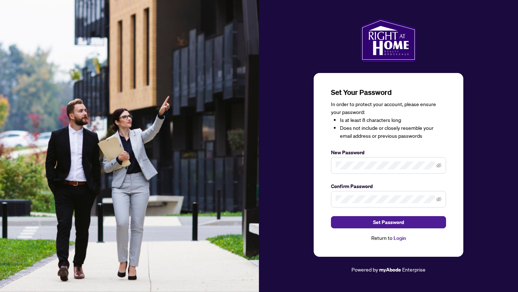
click at [339, 171] on span at bounding box center [388, 165] width 115 height 17
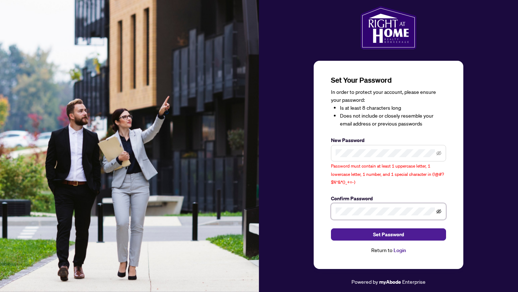
click at [440, 213] on icon "eye-invisible" at bounding box center [439, 211] width 5 height 5
click at [439, 156] on icon "eye-invisible" at bounding box center [439, 153] width 5 height 5
click at [359, 233] on button "Set Password" at bounding box center [388, 235] width 115 height 12
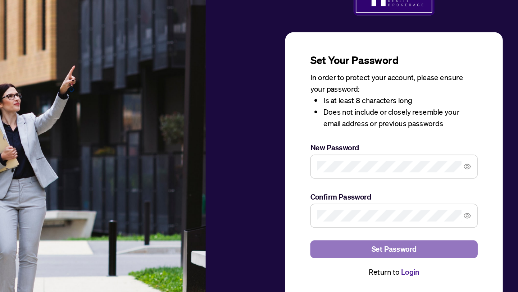
click at [387, 224] on span "Set Password" at bounding box center [388, 223] width 31 height 12
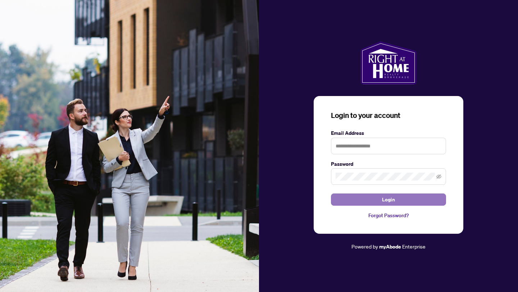
click at [377, 199] on button "Login" at bounding box center [388, 200] width 115 height 12
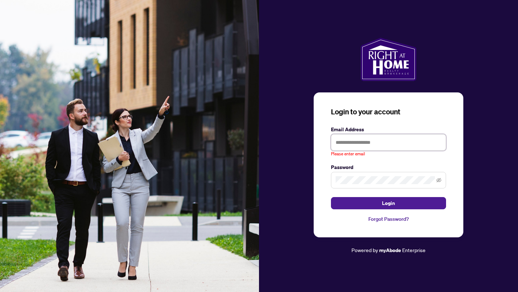
type input "**********"
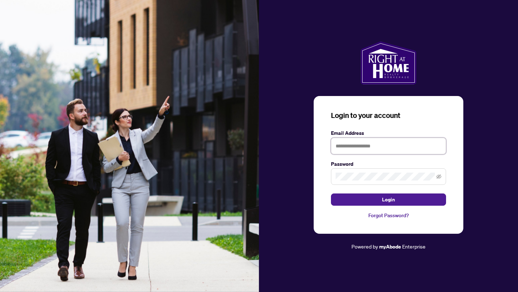
click at [376, 146] on input "text" at bounding box center [388, 146] width 115 height 17
type input "**********"
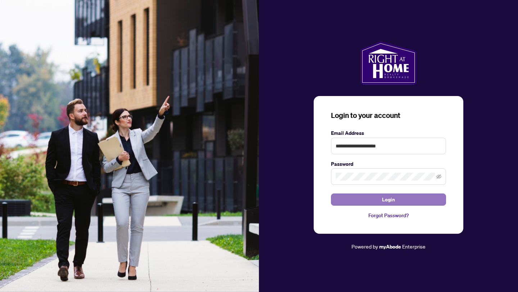
click at [383, 201] on span "Login" at bounding box center [388, 200] width 13 height 12
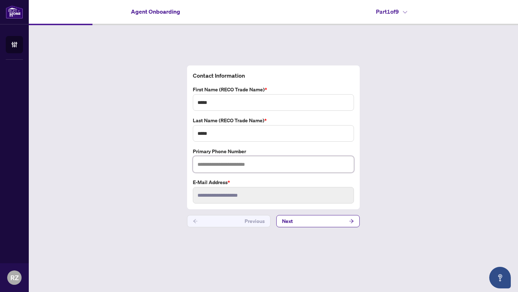
click at [231, 164] on input "text" at bounding box center [273, 164] width 161 height 17
type input "**********"
click at [295, 222] on button "Next" at bounding box center [318, 221] width 84 height 12
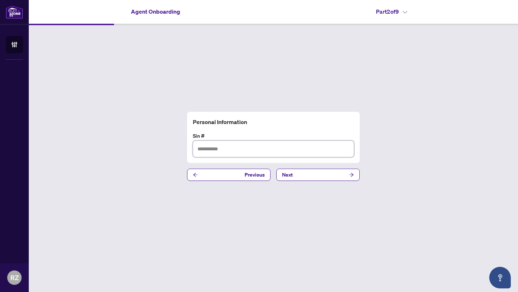
click at [218, 150] on input "text" at bounding box center [273, 149] width 161 height 17
click at [295, 180] on button "Next" at bounding box center [318, 175] width 84 height 12
click at [218, 153] on input "text" at bounding box center [273, 149] width 161 height 17
click at [287, 177] on span "Next" at bounding box center [287, 175] width 11 height 12
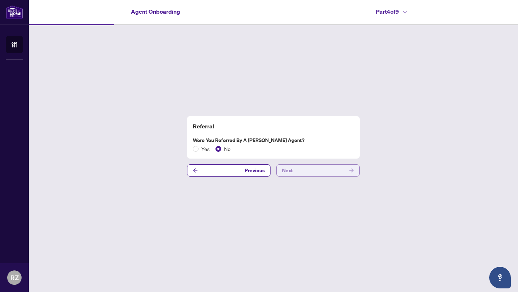
click at [283, 169] on span "Next" at bounding box center [287, 171] width 11 height 12
click at [289, 169] on span "Next" at bounding box center [287, 171] width 11 height 12
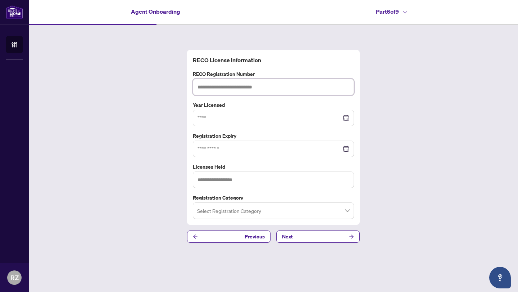
click at [223, 87] on input "text" at bounding box center [273, 87] width 161 height 17
click at [218, 87] on input "text" at bounding box center [273, 87] width 161 height 17
paste input "*******"
type input "*******"
click at [218, 119] on input at bounding box center [270, 118] width 144 height 8
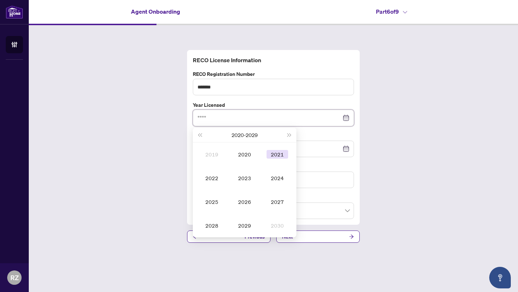
type input "****"
click at [275, 150] on td "2021" at bounding box center [277, 155] width 33 height 24
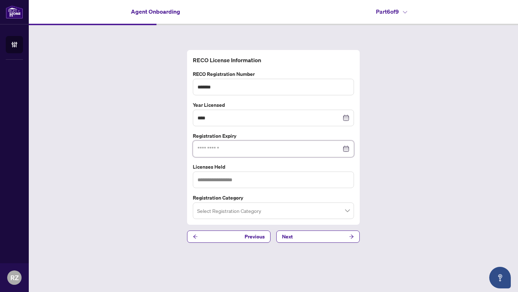
click at [253, 151] on input at bounding box center [270, 149] width 144 height 8
click at [221, 150] on input at bounding box center [270, 149] width 144 height 8
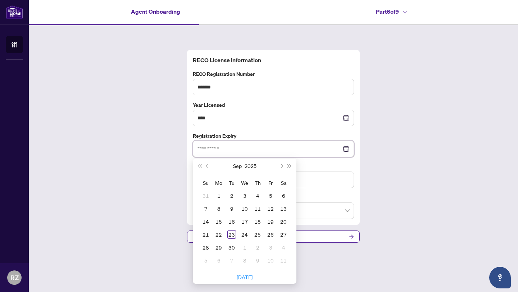
paste input "**********"
click at [283, 165] on button "Next month (PageDown)" at bounding box center [281, 166] width 8 height 14
click at [291, 167] on button "Next year (Control + right)" at bounding box center [290, 166] width 8 height 14
click at [208, 167] on span "Previous month (PageUp)" at bounding box center [208, 166] width 4 height 4
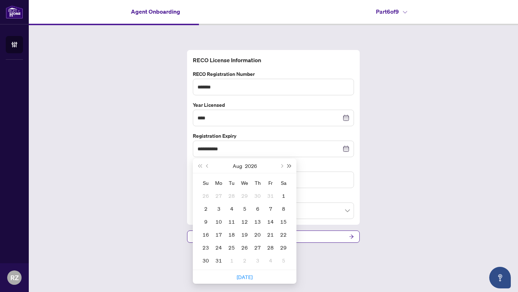
click at [292, 167] on button "Next year (Control + right)" at bounding box center [290, 166] width 8 height 14
type input "**********"
click at [256, 221] on div "19" at bounding box center [257, 221] width 9 height 9
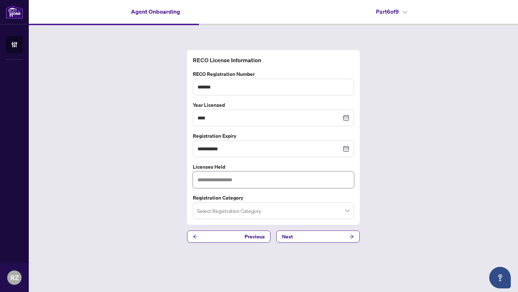
click at [225, 180] on input "text" at bounding box center [273, 180] width 161 height 17
click at [234, 210] on input "search" at bounding box center [270, 212] width 146 height 16
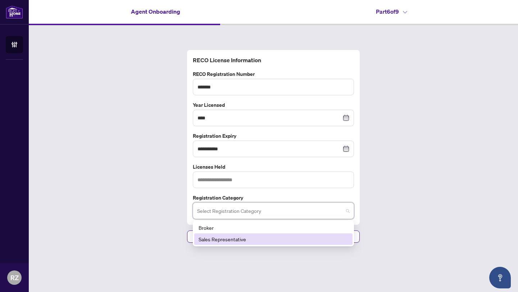
click at [225, 240] on div "Sales Representative" at bounding box center [274, 239] width 150 height 8
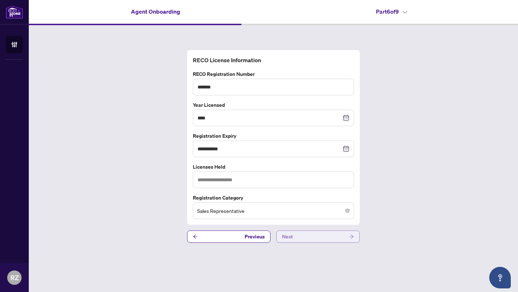
click at [304, 236] on button "Next" at bounding box center [318, 237] width 84 height 12
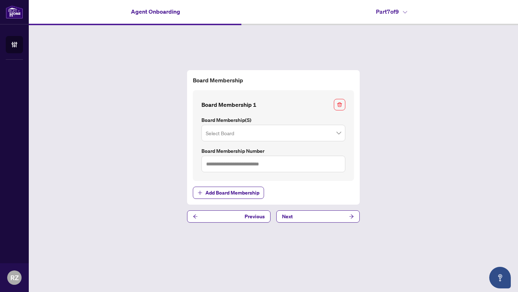
click at [328, 134] on input "search" at bounding box center [270, 134] width 129 height 16
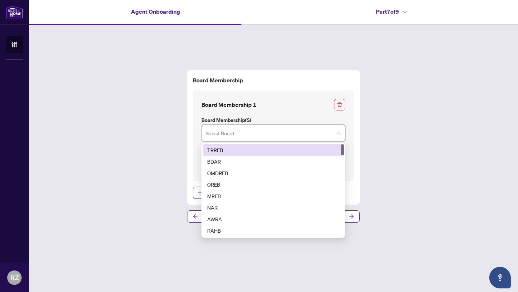
click at [266, 149] on div "TRREB" at bounding box center [273, 150] width 132 height 8
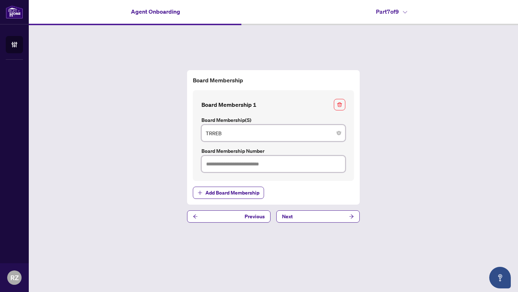
click at [276, 163] on input "text" at bounding box center [274, 164] width 144 height 17
click at [246, 164] on input "text" at bounding box center [274, 164] width 144 height 17
type input "*******"
click at [294, 217] on button "Next" at bounding box center [318, 217] width 84 height 12
click at [315, 213] on button "Next" at bounding box center [318, 217] width 84 height 12
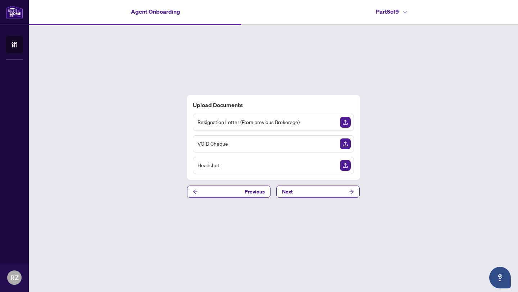
click at [348, 167] on img "Upload Document" at bounding box center [345, 165] width 11 height 11
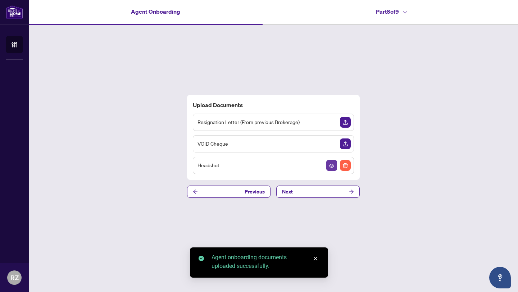
click at [330, 165] on icon "View Document" at bounding box center [331, 166] width 5 height 4
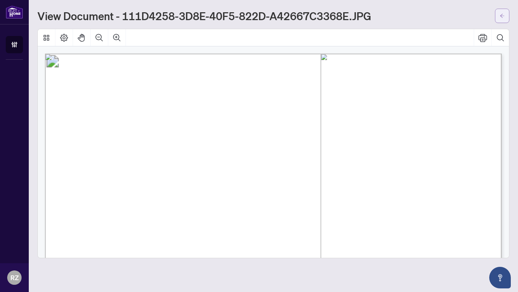
click at [500, 16] on button "button" at bounding box center [502, 16] width 14 height 14
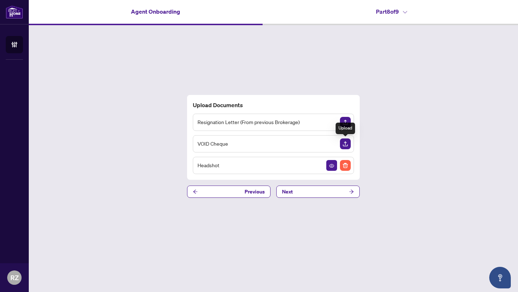
click at [347, 141] on img "Upload Document" at bounding box center [345, 144] width 11 height 11
click at [350, 191] on icon "arrow-right" at bounding box center [351, 191] width 5 height 5
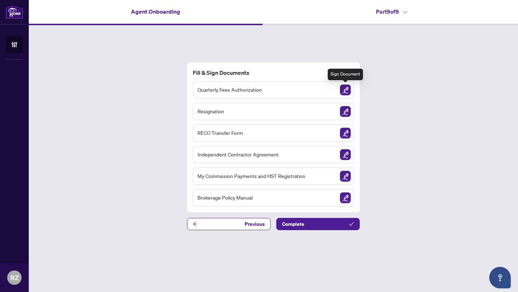
click at [345, 90] on img "Sign Document" at bounding box center [345, 90] width 11 height 11
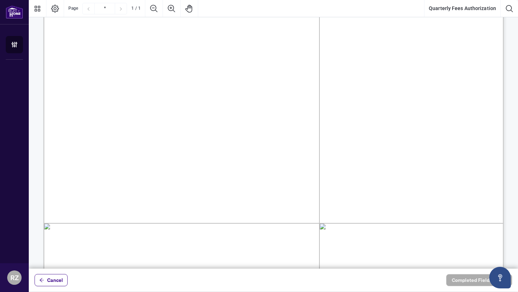
scroll to position [80, 0]
click at [104, 224] on span "☐" at bounding box center [102, 223] width 9 height 15
click at [103, 221] on span "☐" at bounding box center [102, 223] width 9 height 15
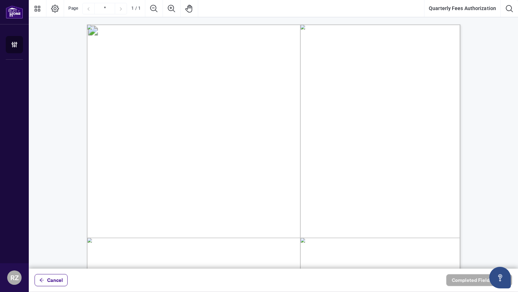
scroll to position [0, 0]
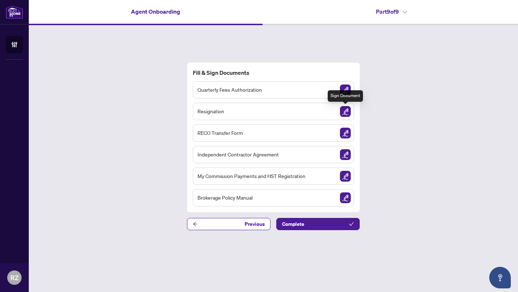
click at [344, 114] on img "Sign Document" at bounding box center [345, 111] width 11 height 11
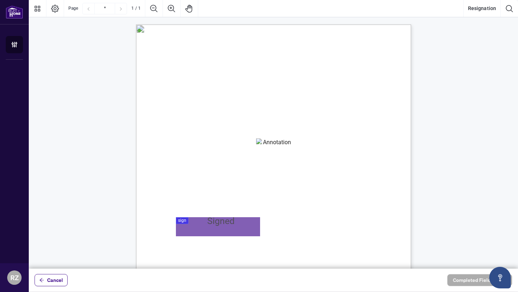
click at [267, 144] on textarea "01K5VJ7QKDHFQJJ8T3YY7VXRWK" at bounding box center [274, 144] width 36 height 11
drag, startPoint x: 260, startPoint y: 142, endPoint x: 255, endPoint y: 142, distance: 4.7
click at [255, 142] on div "**********" at bounding box center [273, 202] width 275 height 356
click at [265, 143] on textarea "**********" at bounding box center [274, 144] width 36 height 11
click at [272, 141] on textarea "**********" at bounding box center [274, 144] width 36 height 11
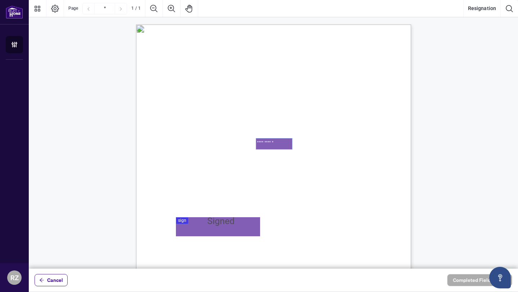
click at [270, 142] on textarea "**********" at bounding box center [274, 144] width 36 height 11
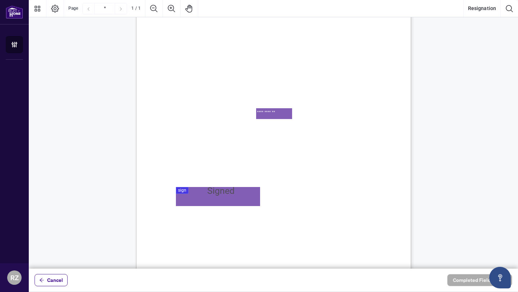
scroll to position [33, 0]
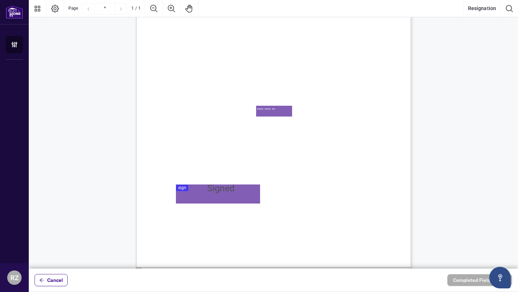
type textarea "**********"
click at [185, 191] on div at bounding box center [273, 134] width 489 height 269
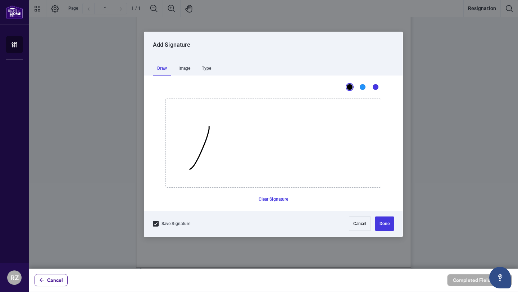
drag, startPoint x: 190, startPoint y: 169, endPoint x: 209, endPoint y: 126, distance: 47.0
click at [209, 126] on icon "Drawing canvas" at bounding box center [273, 143] width 215 height 89
drag, startPoint x: 192, startPoint y: 142, endPoint x: 191, endPoint y: 153, distance: 10.5
click at [191, 153] on icon "Drawing canvas" at bounding box center [273, 143] width 215 height 89
drag, startPoint x: 190, startPoint y: 149, endPoint x: 209, endPoint y: 149, distance: 18.4
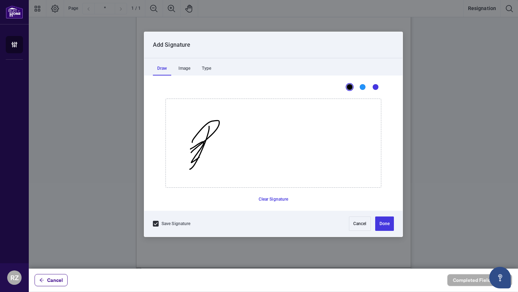
click at [209, 149] on icon "Drawing canvas" at bounding box center [273, 143] width 215 height 89
drag, startPoint x: 209, startPoint y: 148, endPoint x: 234, endPoint y: 136, distance: 27.6
click at [234, 136] on icon "Drawing canvas" at bounding box center [273, 143] width 215 height 89
click at [219, 134] on icon "Drawing canvas" at bounding box center [273, 143] width 215 height 89
drag, startPoint x: 209, startPoint y: 159, endPoint x: 250, endPoint y: 130, distance: 50.8
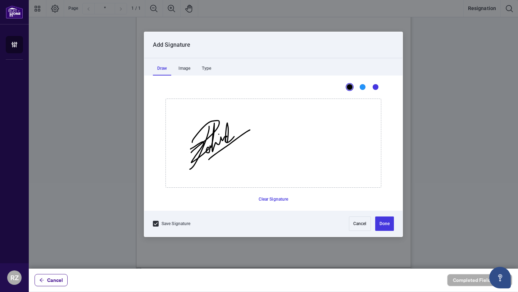
click at [250, 130] on icon "Drawing canvas" at bounding box center [273, 143] width 215 height 89
click at [237, 143] on icon "Drawing canvas" at bounding box center [273, 143] width 215 height 89
click at [239, 141] on icon "Drawing canvas" at bounding box center [273, 143] width 215 height 89
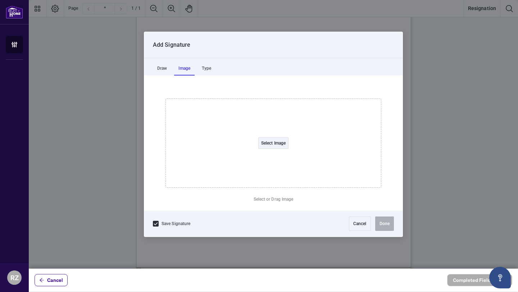
click at [191, 70] on div "Image" at bounding box center [184, 68] width 21 height 14
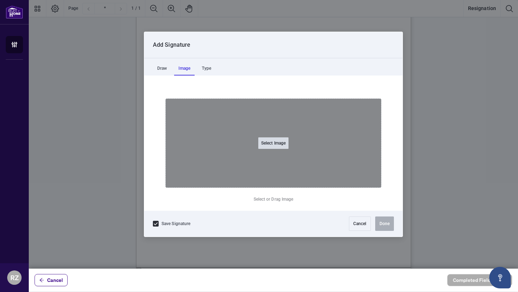
click at [273, 149] on button "Select Image" at bounding box center [273, 143] width 30 height 12
click at [274, 144] on input "Select Image" at bounding box center [319, 148] width 91 height 8
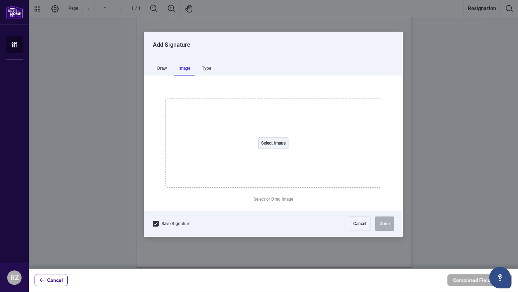
click at [206, 71] on div "Type" at bounding box center [207, 68] width 18 height 14
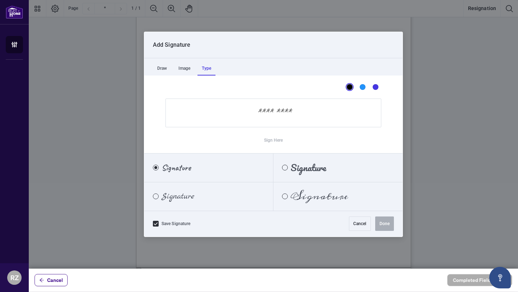
click at [159, 170] on div "Signature" at bounding box center [171, 168] width 55 height 8
click at [284, 169] on div "Pacifico" at bounding box center [285, 168] width 6 height 6
drag, startPoint x: 230, startPoint y: 123, endPoint x: 244, endPoint y: 104, distance: 23.6
click at [244, 104] on input "Sign Here" at bounding box center [274, 113] width 216 height 29
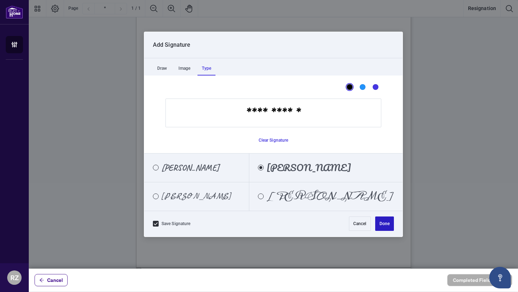
type input "**********"
click at [383, 227] on button "Done" at bounding box center [384, 224] width 19 height 14
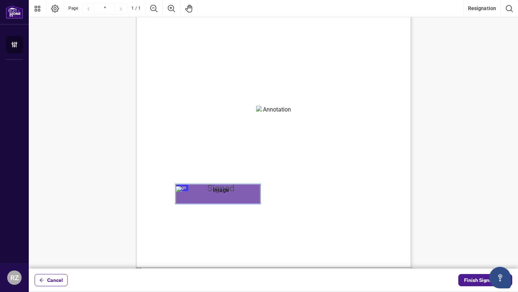
click at [248, 195] on div "Page 1" at bounding box center [218, 193] width 84 height 15
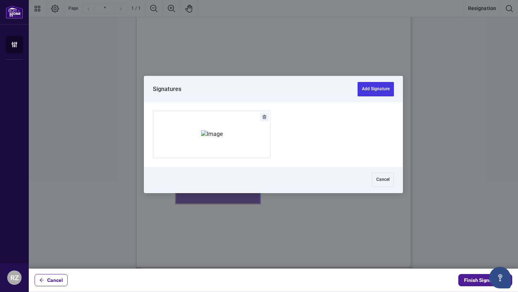
click at [264, 115] on icon "Delete" at bounding box center [264, 117] width 4 height 4
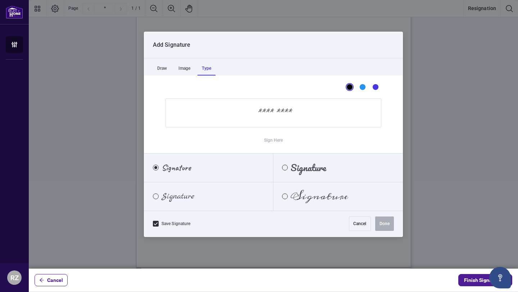
click at [212, 69] on div "Type" at bounding box center [207, 68] width 18 height 14
click at [257, 110] on input "Sign Here" at bounding box center [274, 113] width 216 height 29
click at [281, 194] on div "Signature" at bounding box center [316, 197] width 84 height 8
click at [263, 118] on input "Sign Here" at bounding box center [274, 113] width 216 height 29
click at [157, 198] on div "Marck Script" at bounding box center [156, 197] width 6 height 6
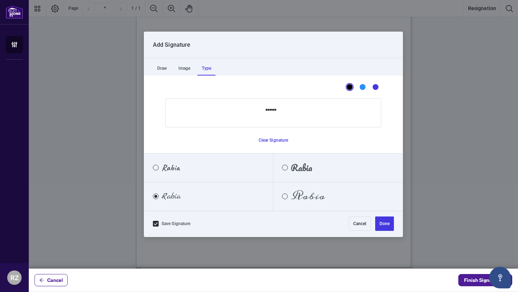
click at [295, 112] on input "*****" at bounding box center [274, 113] width 216 height 29
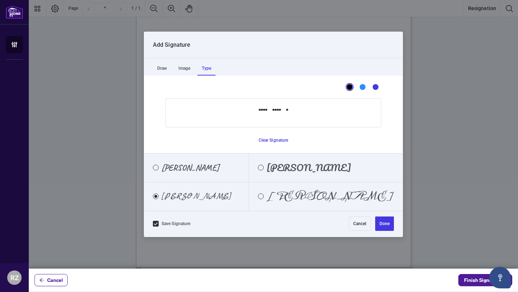
type input "**********"
click at [179, 167] on span "[PERSON_NAME]" at bounding box center [191, 168] width 58 height 8
click at [192, 199] on span "[PERSON_NAME]" at bounding box center [197, 197] width 70 height 8
click at [264, 168] on div "Pacifico" at bounding box center [261, 168] width 6 height 6
click at [264, 194] on div "Meddon" at bounding box center [261, 197] width 6 height 6
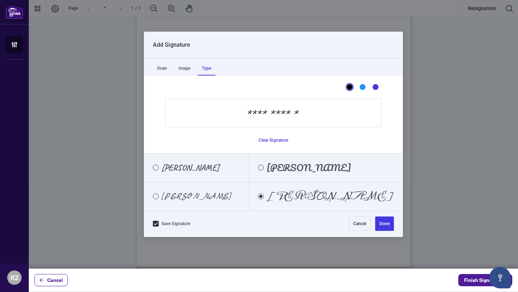
click at [158, 200] on div "[PERSON_NAME]" at bounding box center [192, 197] width 96 height 8
click at [384, 220] on button "Done" at bounding box center [384, 224] width 19 height 14
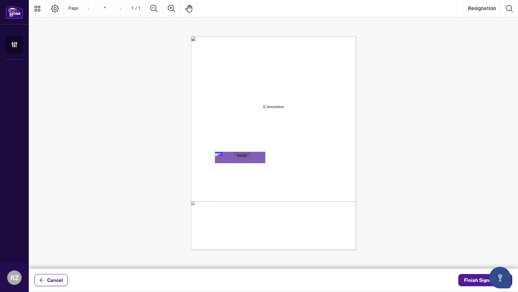
scroll to position [0, 0]
click at [468, 281] on span "Finish Signing" at bounding box center [480, 281] width 32 height 12
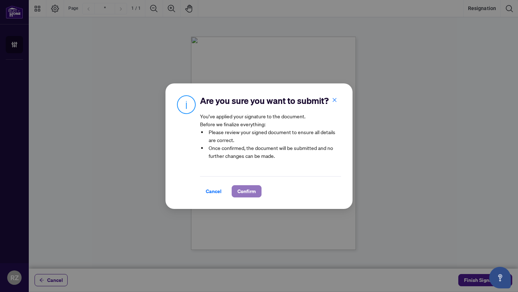
click at [253, 190] on span "Confirm" at bounding box center [247, 192] width 18 height 12
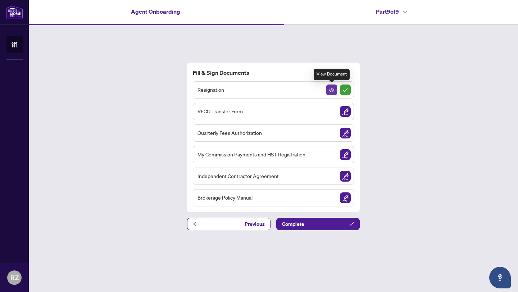
click at [333, 90] on icon "View Document" at bounding box center [331, 90] width 5 height 5
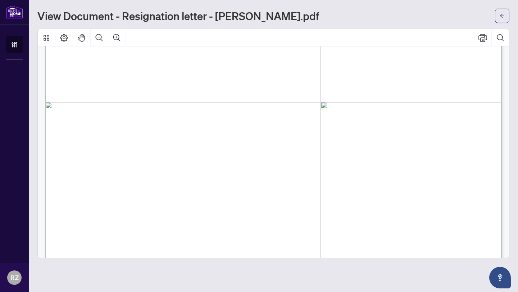
scroll to position [240, 0]
click at [484, 38] on icon "Print" at bounding box center [483, 37] width 9 height 9
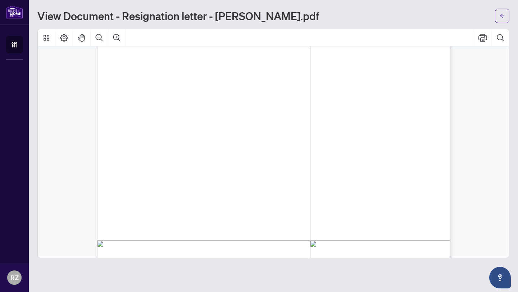
scroll to position [152, 0]
click at [501, 21] on span "button" at bounding box center [502, 16] width 5 height 12
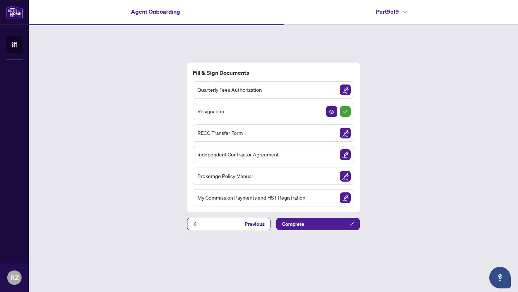
click at [343, 131] on img "Sign Document" at bounding box center [345, 133] width 11 height 11
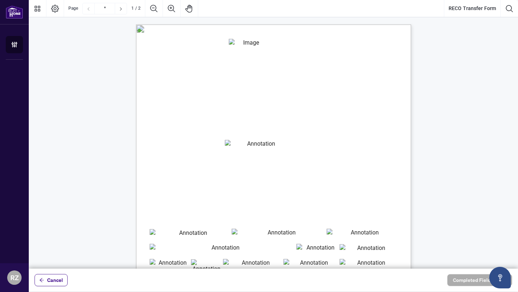
click at [235, 148] on input "reco_registration_number" at bounding box center [258, 146] width 67 height 12
paste input "*******"
type input "*******"
click at [236, 150] on input "reco_registration_number" at bounding box center [258, 146] width 67 height 13
paste input "*******"
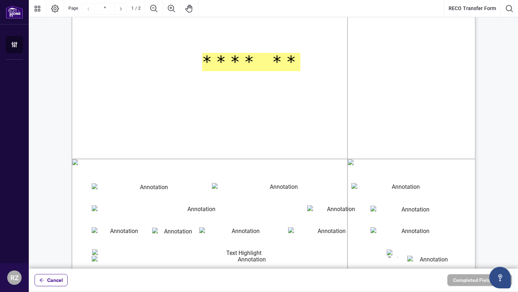
scroll to position [144, 0]
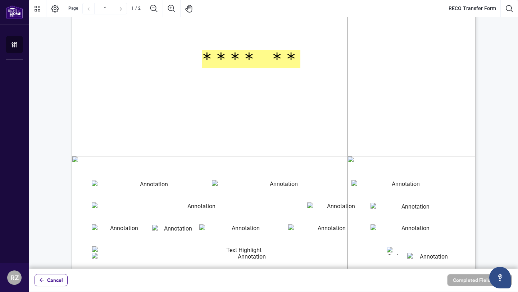
type input "*******"
click at [143, 191] on input "legal_surname" at bounding box center [151, 188] width 119 height 15
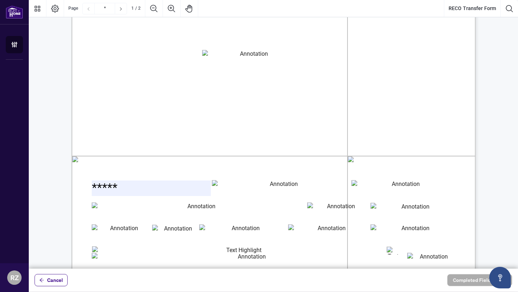
type input "*****"
click at [263, 189] on input "legal_first_name" at bounding box center [281, 187] width 138 height 15
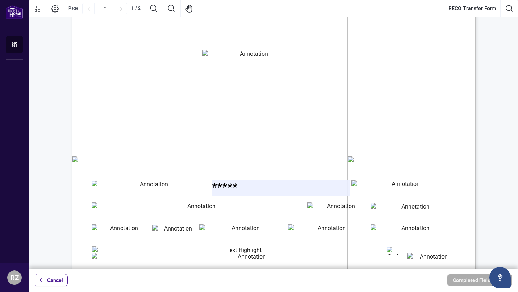
type input "*****"
click at [160, 213] on input "mailing_address" at bounding box center [199, 210] width 214 height 15
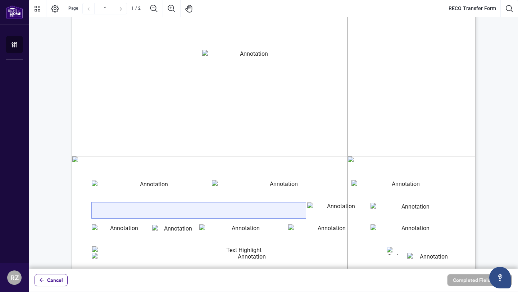
type input "**********"
type input "******"
type input "*******"
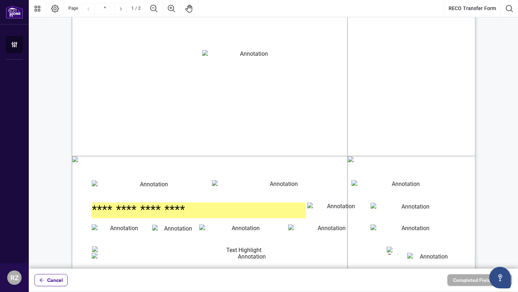
click at [384, 210] on input "******" at bounding box center [413, 210] width 84 height 15
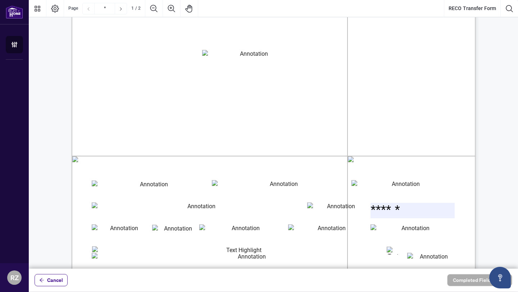
click at [136, 230] on input "*******" at bounding box center [121, 232] width 59 height 15
click at [172, 235] on input "postal_code_1" at bounding box center [175, 232] width 46 height 15
type input "*******"
click at [244, 233] on input "telephone_number_1" at bounding box center [242, 232] width 87 height 15
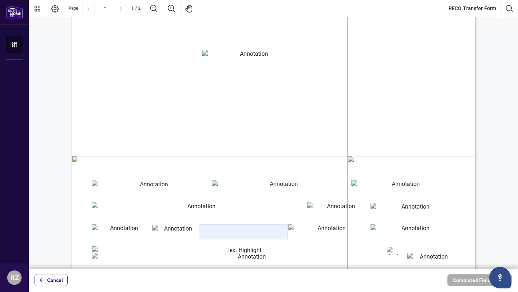
type input "**********"
click at [306, 233] on input "cell_phone_number" at bounding box center [328, 232] width 81 height 15
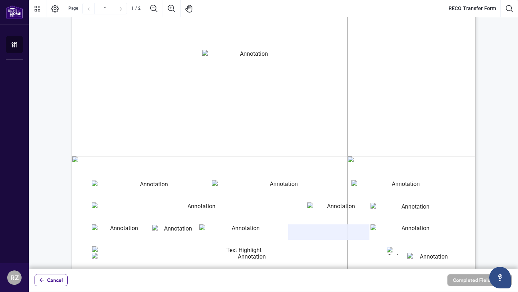
type input "**********"
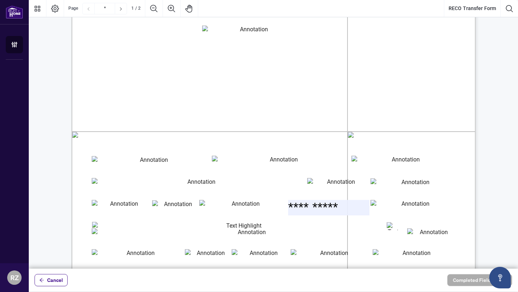
scroll to position [174, 0]
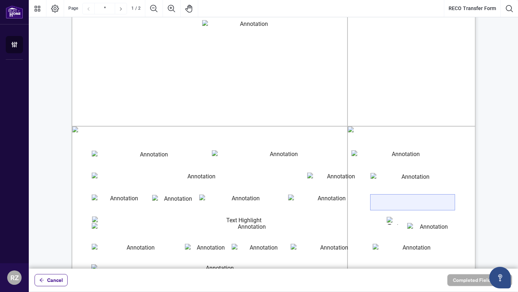
click at [387, 201] on input "email_address" at bounding box center [413, 202] width 84 height 15
type input "**********"
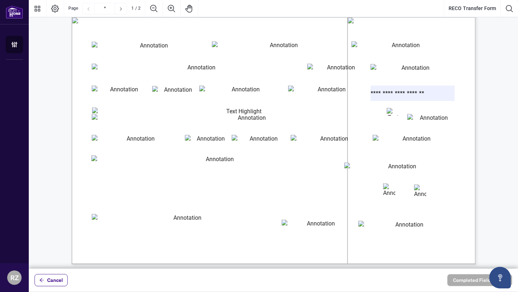
scroll to position [284, 0]
click at [233, 163] on input "previous_employer_information" at bounding box center [217, 164] width 252 height 19
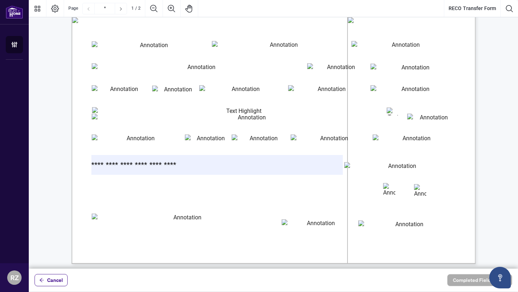
type input "**********"
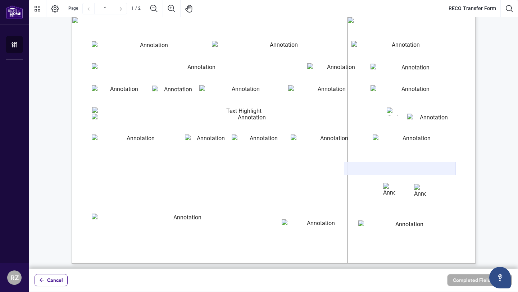
click at [391, 168] on input "effective_termination_date" at bounding box center [399, 168] width 111 height 13
click at [382, 168] on input "effective_termination_date" at bounding box center [399, 168] width 111 height 13
click at [448, 168] on input "********" at bounding box center [399, 168] width 111 height 13
click at [407, 167] on input "********" at bounding box center [399, 168] width 111 height 13
click at [444, 170] on input "*******" at bounding box center [399, 168] width 111 height 13
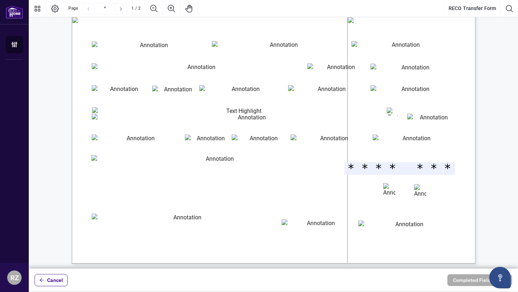
type input "********"
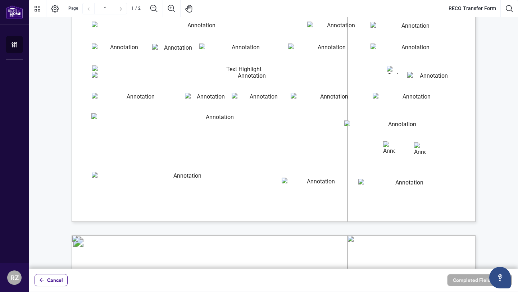
scroll to position [326, 0]
click at [287, 184] on input "brokerage_registration_number" at bounding box center [318, 183] width 73 height 13
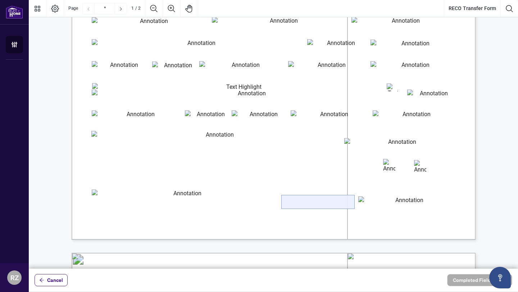
scroll to position [309, 0]
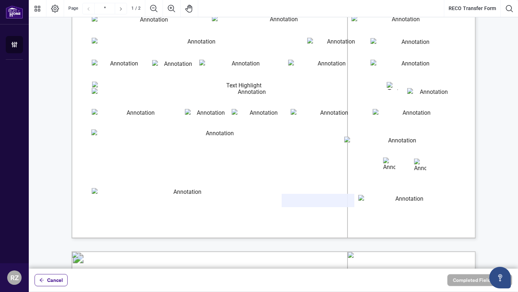
click at [371, 200] on input "effective_transfer_date" at bounding box center [406, 201] width 96 height 12
type input "********"
click at [313, 202] on input "brokerage_registration_number" at bounding box center [318, 200] width 73 height 13
click at [118, 212] on span "Form EXFR" at bounding box center [107, 215] width 22 height 7
click at [290, 200] on input "brokerage_registration_number" at bounding box center [318, 200] width 73 height 13
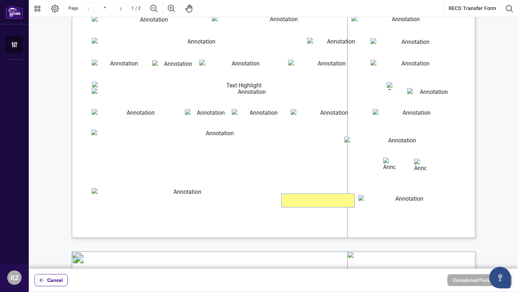
paste input "*******"
type input "*******"
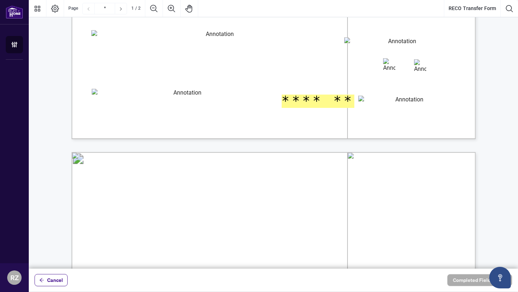
type input "*"
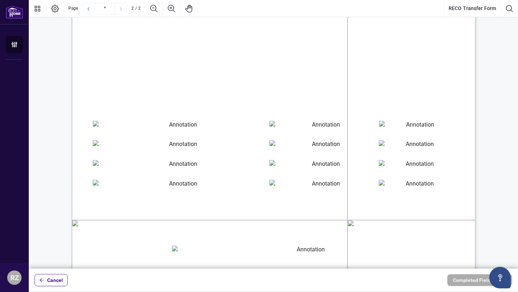
scroll to position [617, 0]
click at [136, 134] on input "Names of applicants If Business ApplicationBusiness Name RequiredRow1" at bounding box center [180, 129] width 175 height 19
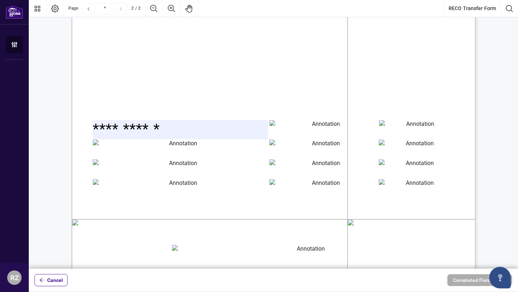
type input "**********"
click at [273, 127] on input "Registration number If New Application leave blankRow1" at bounding box center [324, 129] width 108 height 19
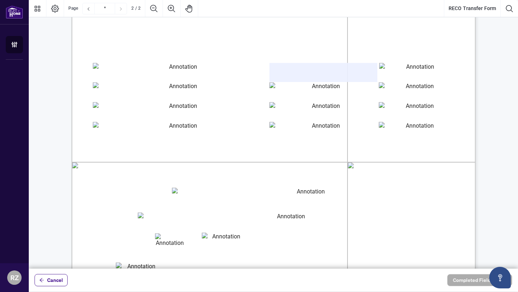
scroll to position [683, 0]
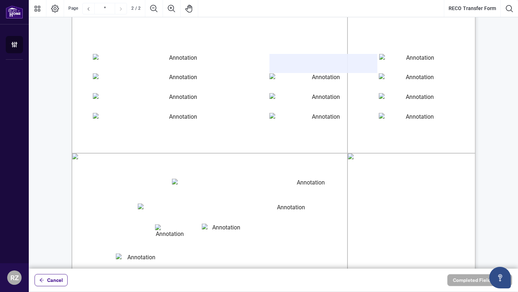
click at [189, 187] on input "cardholdername" at bounding box center [308, 188] width 272 height 18
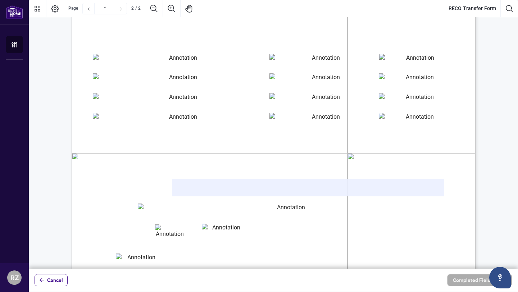
click at [174, 213] on input "creditcardnumber" at bounding box center [288, 213] width 301 height 19
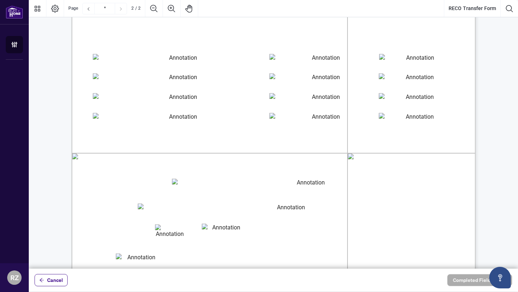
type input "**"
type input "****"
type input "**********"
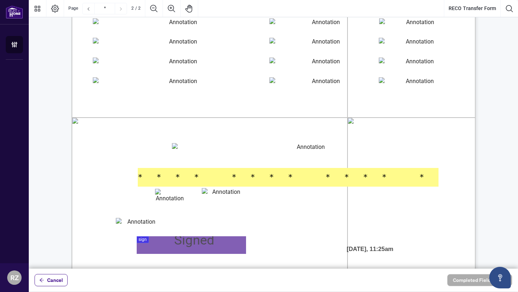
scroll to position [720, 0]
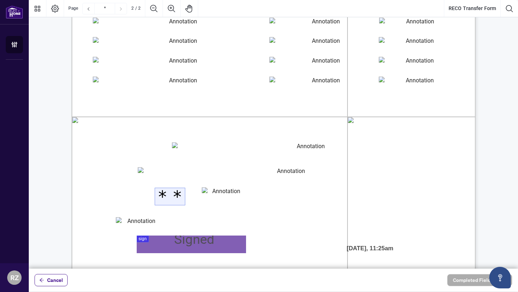
click at [166, 198] on input "**" at bounding box center [170, 196] width 30 height 17
click at [216, 200] on input "****" at bounding box center [223, 196] width 43 height 17
click at [142, 226] on input "cvv" at bounding box center [138, 224] width 45 height 14
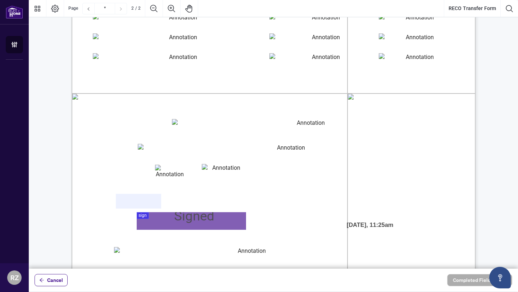
scroll to position [742, 0]
click at [184, 128] on input "cardholdername" at bounding box center [308, 129] width 272 height 18
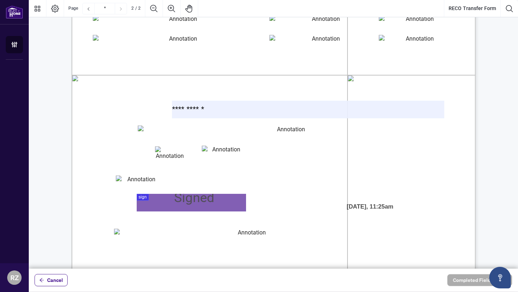
scroll to position [764, 0]
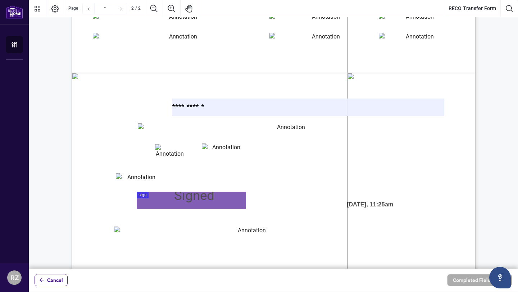
type input "**********"
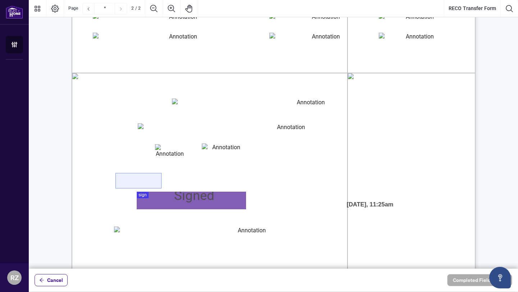
click at [125, 183] on input "cvv" at bounding box center [138, 180] width 45 height 15
type input "***"
click at [157, 202] on div at bounding box center [273, 134] width 489 height 269
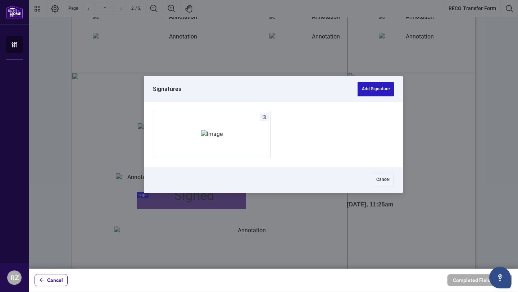
click at [378, 89] on button "Add Signature" at bounding box center [376, 89] width 36 height 14
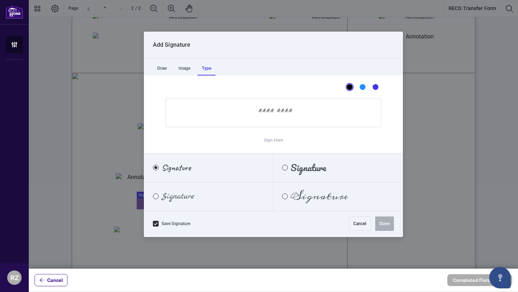
click at [214, 71] on div "Type" at bounding box center [207, 68] width 18 height 14
click at [294, 118] on input "Sign Here" at bounding box center [274, 113] width 216 height 29
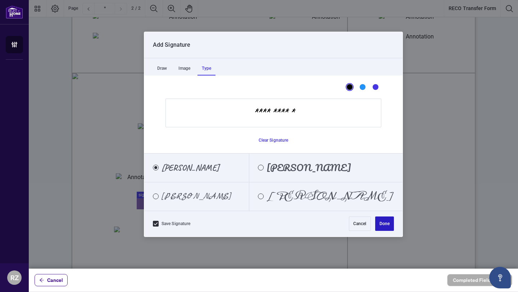
type input "**********"
click at [384, 221] on button "Done" at bounding box center [384, 224] width 19 height 14
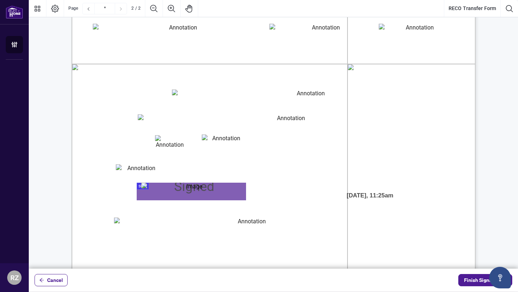
scroll to position [773, 0]
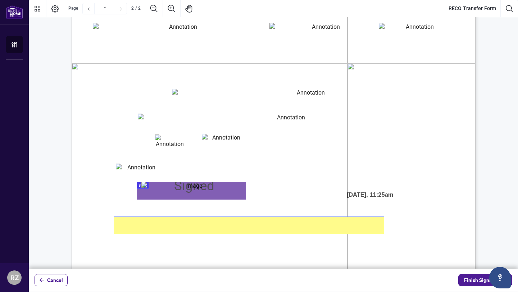
click at [167, 227] on input "Email" at bounding box center [249, 225] width 270 height 17
type input "**********"
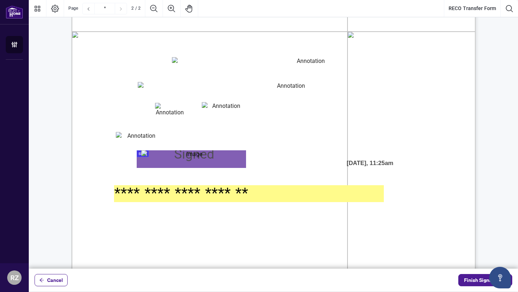
scroll to position [822, 0]
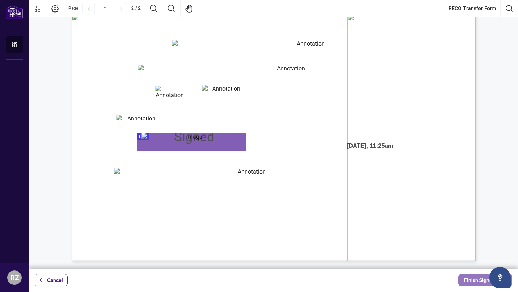
click at [462, 277] on button "Finish Signing" at bounding box center [486, 280] width 54 height 12
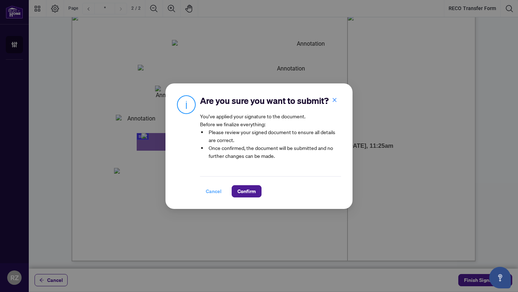
click at [214, 192] on span "Cancel" at bounding box center [214, 192] width 16 height 12
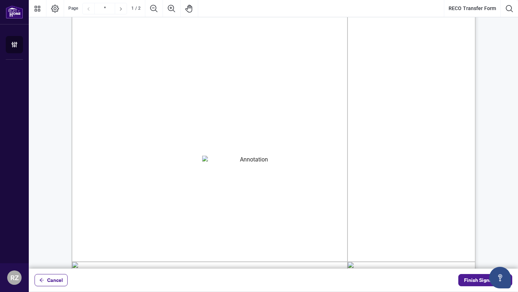
scroll to position [39, 0]
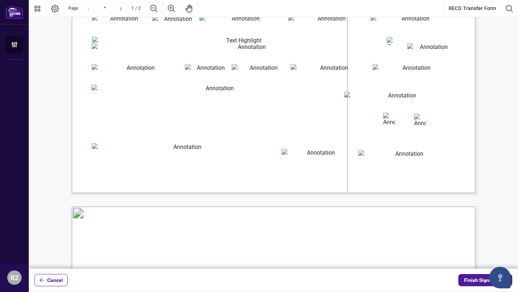
type input "*"
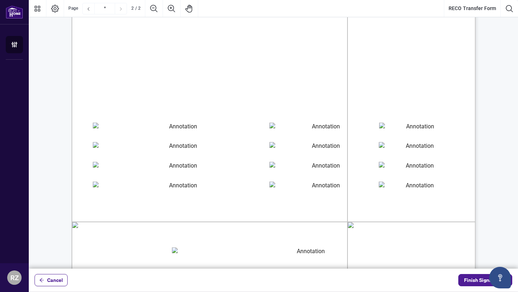
scroll to position [822, 0]
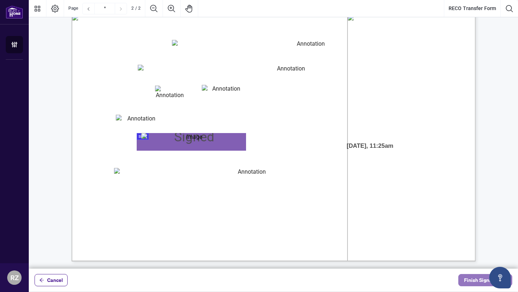
click at [467, 276] on span "Finish Signing" at bounding box center [480, 281] width 32 height 12
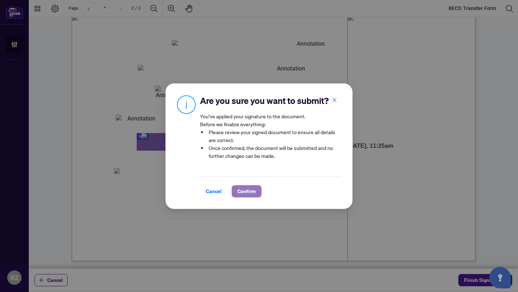
click at [240, 191] on span "Confirm" at bounding box center [247, 192] width 18 height 12
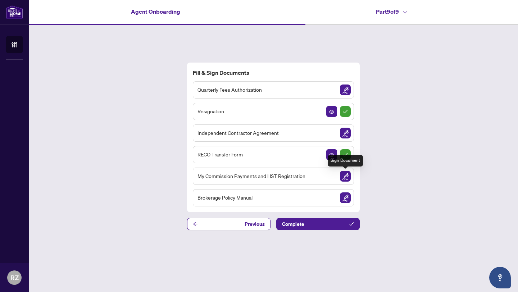
click at [345, 176] on img "Sign Document" at bounding box center [345, 176] width 11 height 11
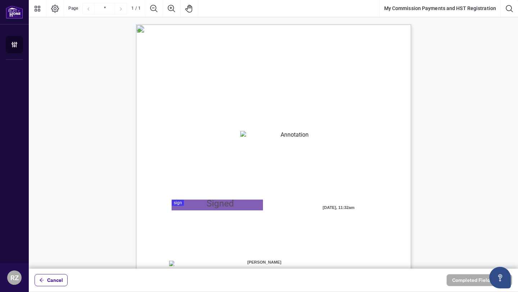
click at [255, 137] on textarea "01K2N8MKQDJBXE81ST9XY5E373" at bounding box center [292, 136] width 104 height 11
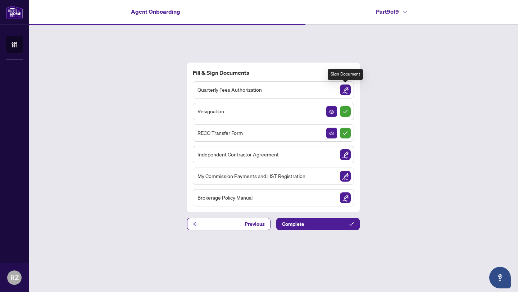
click at [346, 90] on img "Sign Document" at bounding box center [345, 90] width 11 height 11
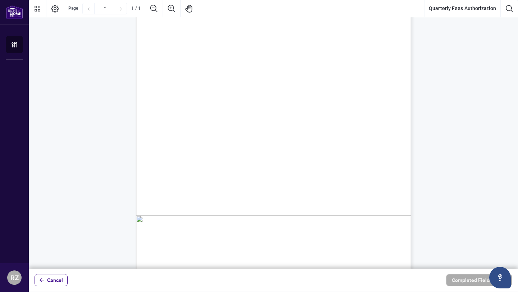
scroll to position [86, 0]
click at [172, 107] on span "☐" at bounding box center [171, 104] width 5 height 9
click at [170, 105] on span "☐" at bounding box center [171, 104] width 5 height 9
click at [171, 105] on span "☐" at bounding box center [171, 104] width 5 height 9
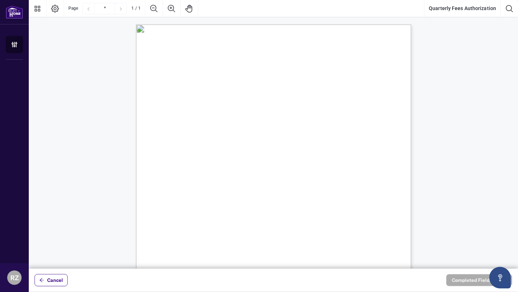
click at [88, 8] on icon "Previous Page" at bounding box center [89, 9] width 6 height 6
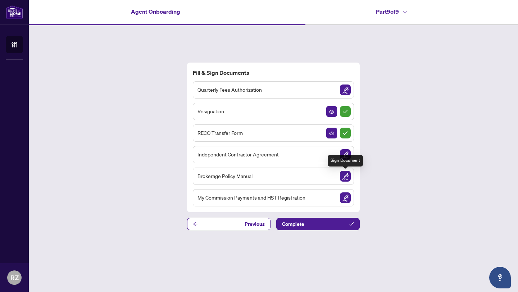
click at [347, 177] on img "Sign Document" at bounding box center [345, 176] width 11 height 11
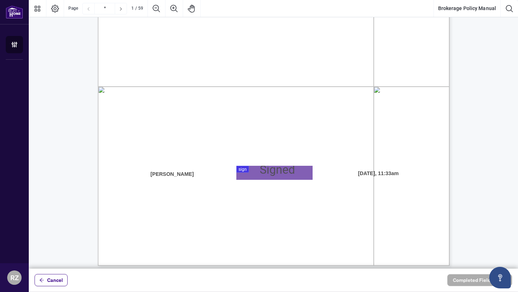
scroll to position [216, 0]
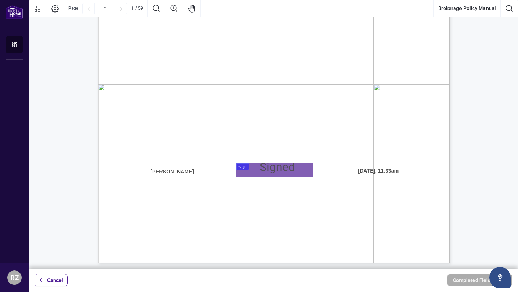
click at [249, 171] on div at bounding box center [273, 134] width 489 height 269
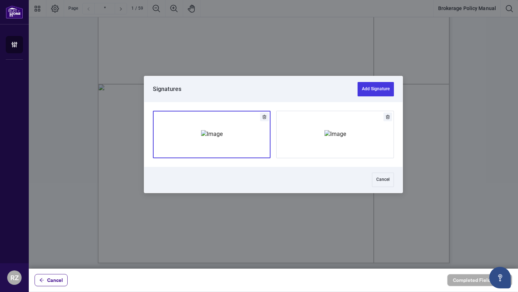
click at [220, 130] on img "Add Signature" at bounding box center [212, 134] width 22 height 8
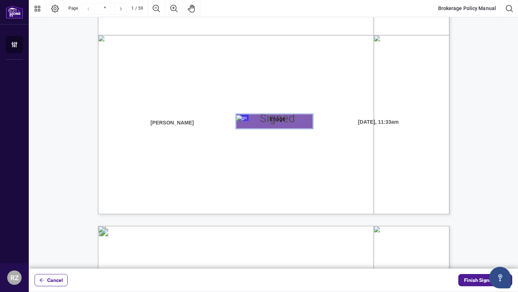
scroll to position [276, 0]
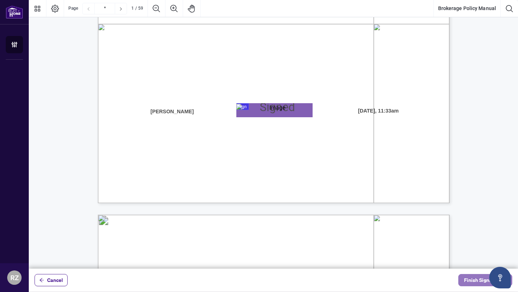
click at [473, 277] on span "Finish Signing" at bounding box center [480, 281] width 32 height 12
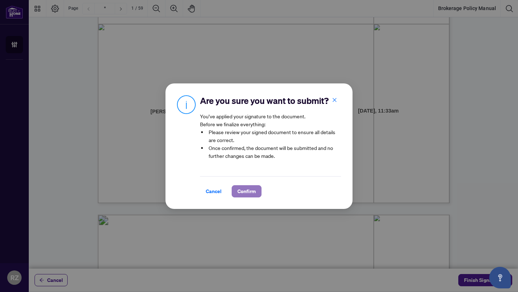
click at [254, 193] on span "Confirm" at bounding box center [247, 192] width 18 height 12
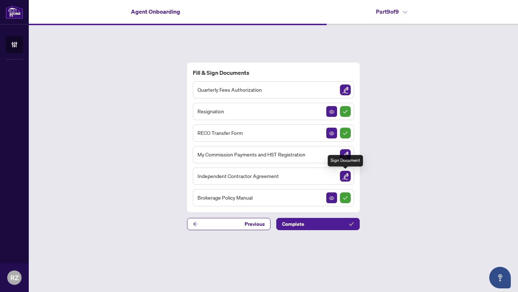
click at [349, 177] on img "Sign Document" at bounding box center [345, 176] width 11 height 11
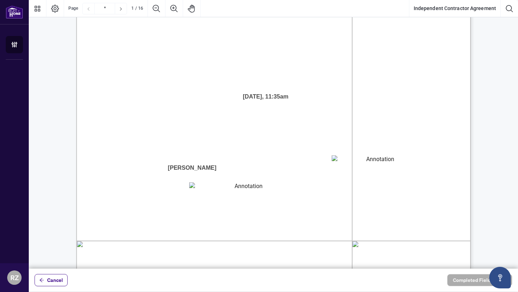
scroll to position [63, 0]
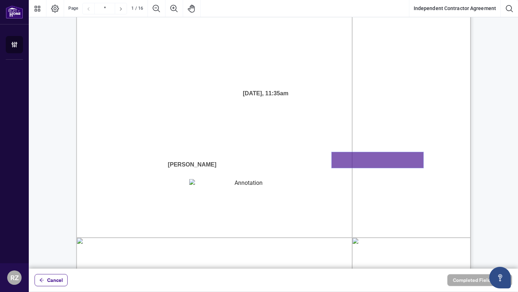
click at [353, 164] on textarea "01K2N8J2K9V0CNN3QD7ZAQM3NS" at bounding box center [378, 160] width 92 height 16
type textarea "******"
click at [213, 187] on textarea "01K2N8J7ZRE9S7PKC3TK958VZ8" at bounding box center [245, 186] width 113 height 14
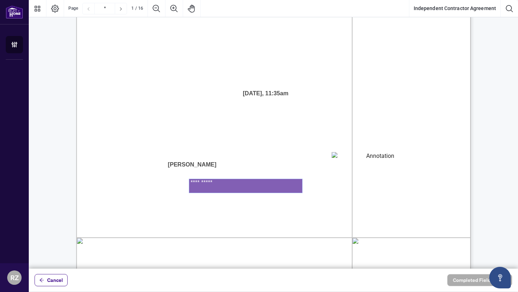
type textarea "**********"
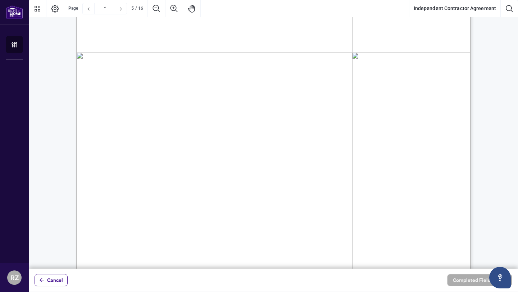
scroll to position [2346, 0]
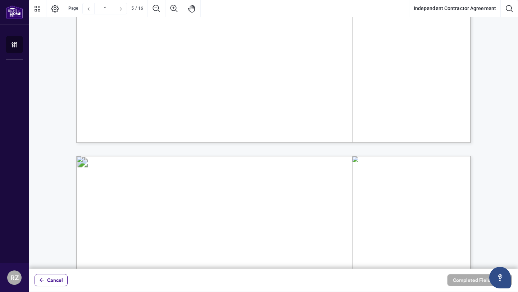
type input "*"
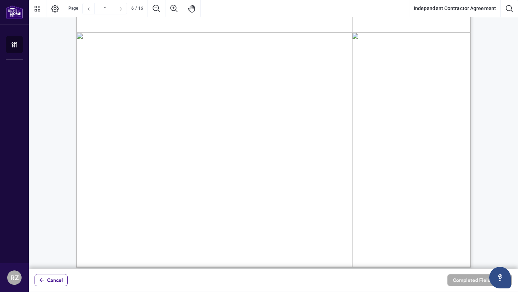
scroll to position [2882, 0]
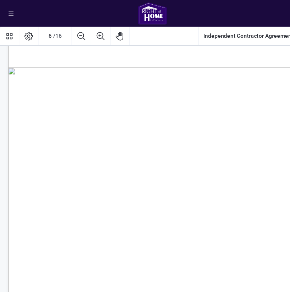
type textarea "**********"
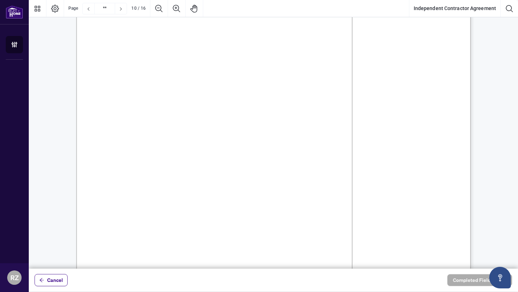
scroll to position [4744, 0]
drag, startPoint x: 222, startPoint y: 115, endPoint x: 260, endPoint y: 117, distance: 37.1
click at [260, 117] on span "in the minimum amount of $2,000,000 and shall provide proof of such insurance t…" at bounding box center [270, 114] width 261 height 9
click at [207, 125] on span "Brokerage upon request." at bounding box center [173, 125] width 66 height 9
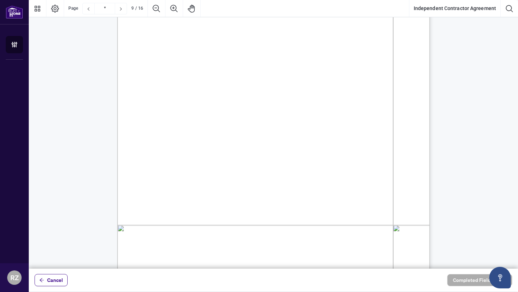
scroll to position [3374, 0]
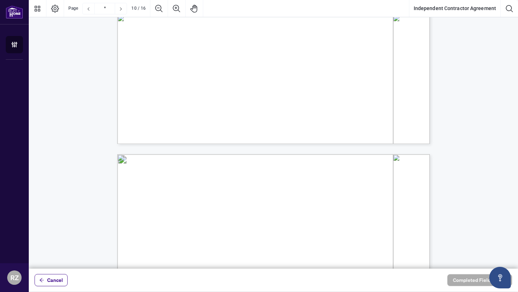
type input "**"
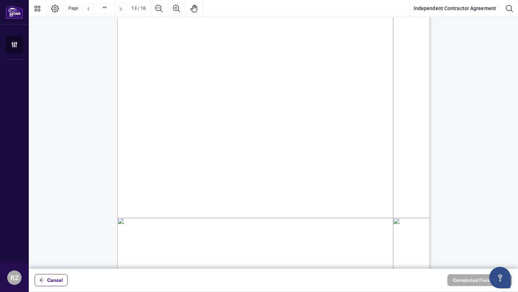
scroll to position [5064, 0]
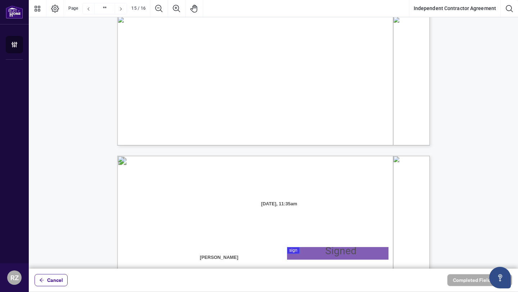
type input "**"
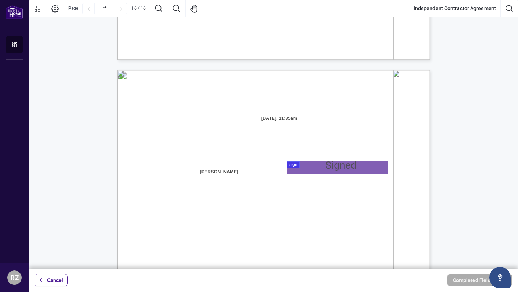
scroll to position [6183, 0]
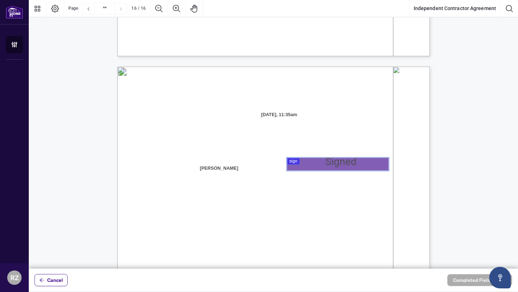
click at [292, 166] on div at bounding box center [273, 134] width 489 height 269
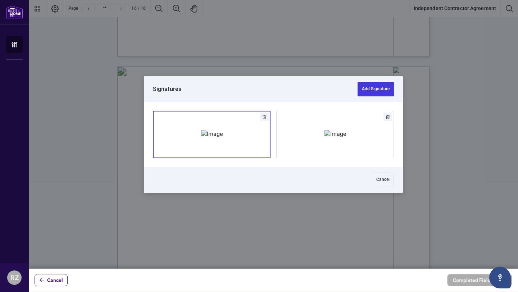
click at [223, 131] on img "Add Signature" at bounding box center [212, 134] width 22 height 8
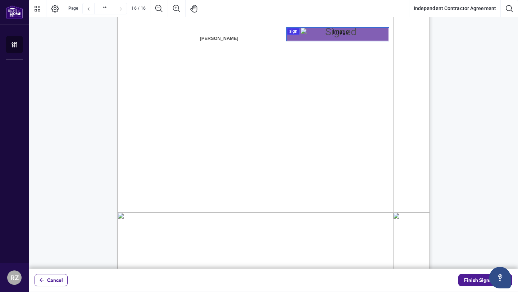
scroll to position [6393, 0]
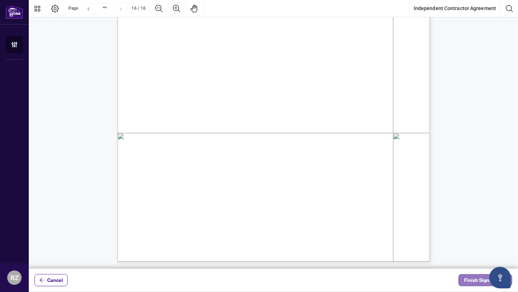
click at [463, 278] on button "Finish Signing" at bounding box center [486, 280] width 54 height 12
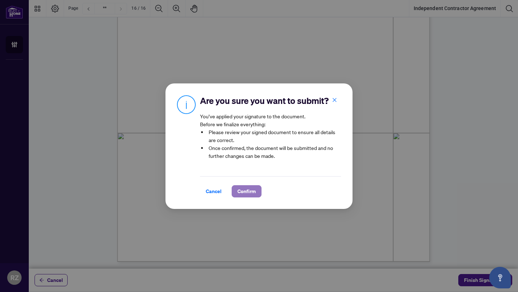
click at [250, 195] on span "Confirm" at bounding box center [247, 192] width 18 height 12
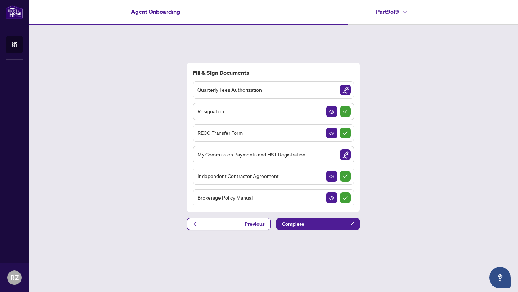
click at [265, 199] on div "Brokerage Policy Manual" at bounding box center [273, 197] width 161 height 17
click at [242, 196] on span "Brokerage Policy Manual" at bounding box center [225, 198] width 55 height 8
click at [237, 198] on span "Brokerage Policy Manual" at bounding box center [225, 198] width 55 height 8
click at [345, 197] on img "Sign Completed" at bounding box center [345, 198] width 11 height 11
click at [330, 200] on icon "View Document" at bounding box center [331, 198] width 5 height 5
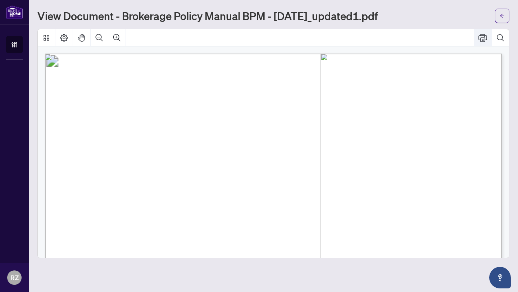
click at [484, 36] on icon "Print" at bounding box center [483, 38] width 9 height 8
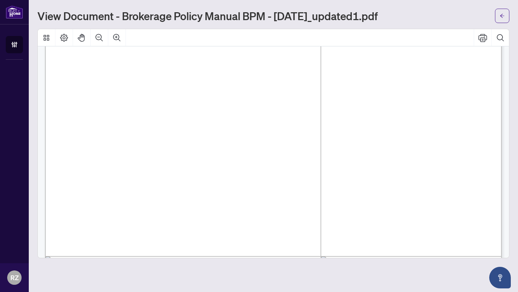
scroll to position [111, 0]
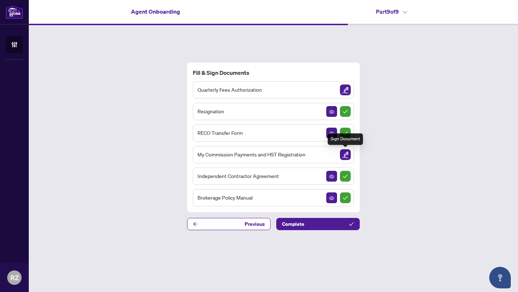
click at [347, 153] on img "Sign Document" at bounding box center [345, 154] width 11 height 11
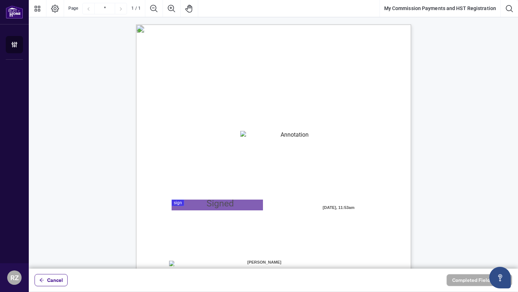
click at [256, 137] on textarea "01K2N8MKQDJBXE81ST9XY5E373" at bounding box center [292, 136] width 104 height 11
click at [252, 140] on textarea "01K2N8MKQDJBXE81ST9XY5E373" at bounding box center [292, 136] width 104 height 11
click at [247, 139] on textarea "01K2N8MKQDJBXE81ST9XY5E373" at bounding box center [292, 136] width 104 height 11
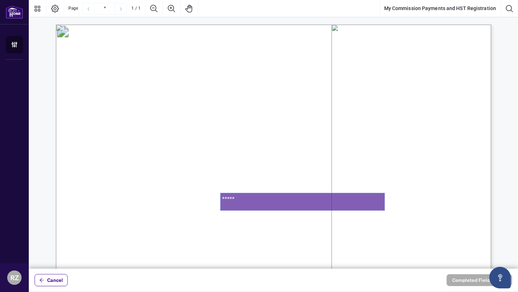
click at [224, 198] on textarea "*****" at bounding box center [303, 201] width 164 height 17
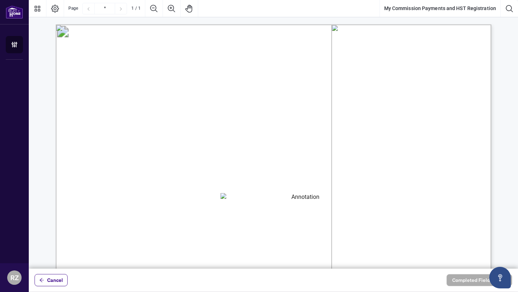
click at [248, 198] on textarea "******" at bounding box center [303, 201] width 164 height 17
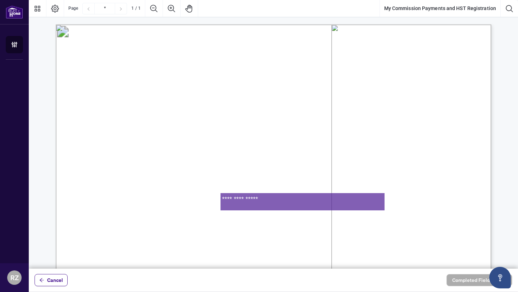
type textarea "**********"
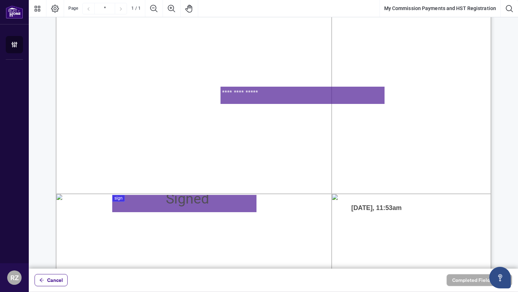
scroll to position [108, 0]
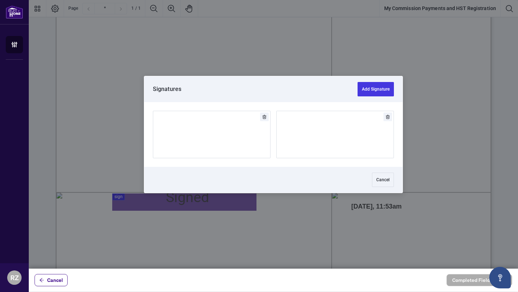
click at [186, 198] on div at bounding box center [273, 134] width 489 height 269
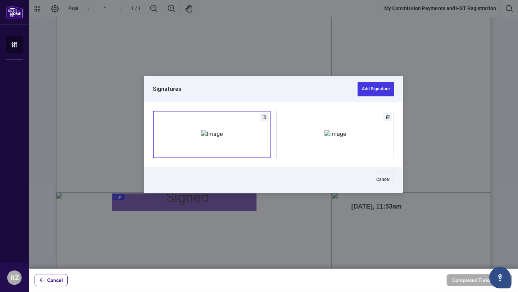
click at [208, 123] on div "Add Signature" at bounding box center [212, 135] width 22 height 72
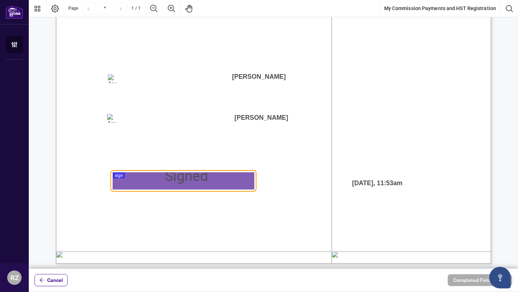
scroll to position [327, 0]
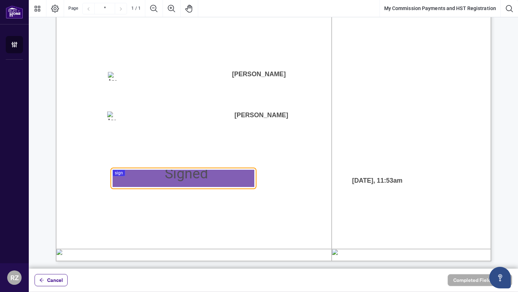
click at [113, 81] on span "☐" at bounding box center [111, 76] width 6 height 10
drag, startPoint x: 232, startPoint y: 113, endPoint x: 287, endPoint y: 112, distance: 54.7
click at [287, 112] on span "[PERSON_NAME]" at bounding box center [261, 115] width 142 height 17
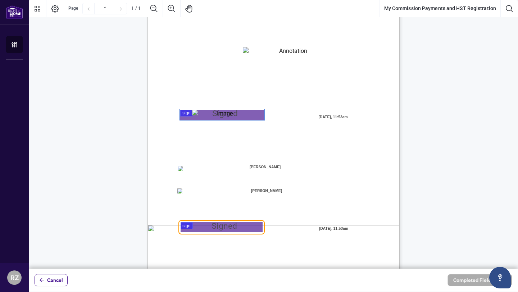
scroll to position [76, 0]
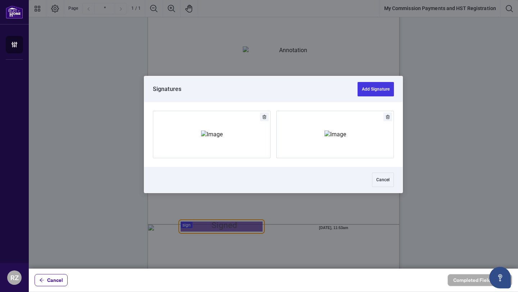
click at [227, 227] on div at bounding box center [273, 134] width 489 height 269
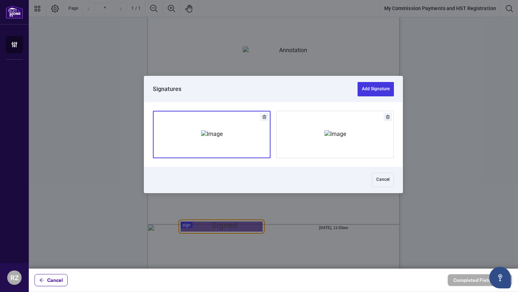
click at [207, 138] on img "Add Signature" at bounding box center [212, 134] width 22 height 8
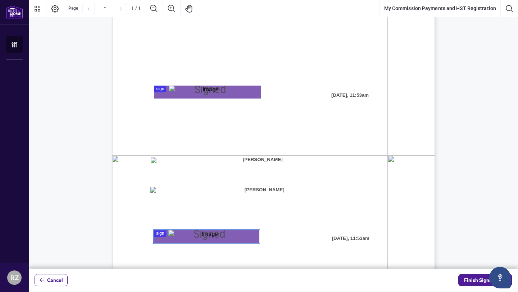
scroll to position [181, 0]
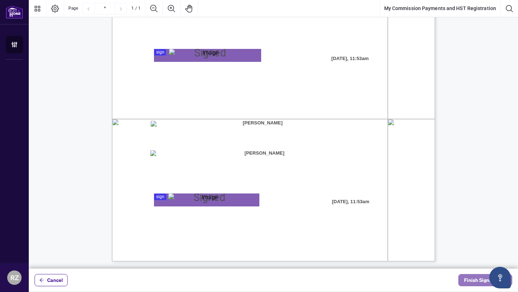
click at [477, 276] on span "Finish Signing" at bounding box center [480, 281] width 32 height 12
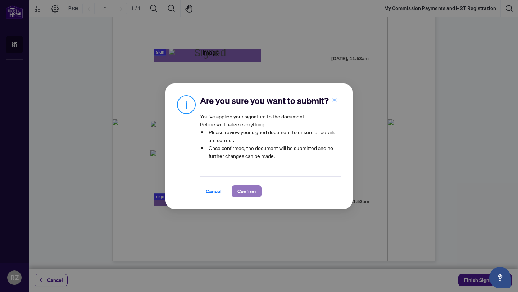
click at [252, 189] on span "Confirm" at bounding box center [247, 192] width 18 height 12
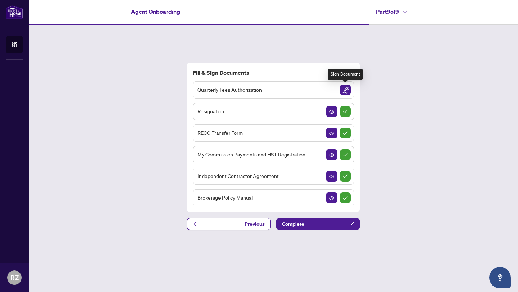
click at [346, 90] on img "Sign Document" at bounding box center [345, 90] width 11 height 11
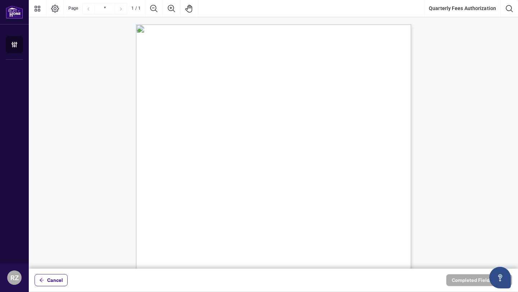
click at [171, 193] on span "☐" at bounding box center [171, 190] width 5 height 9
click at [201, 180] on span "Please select your preferred payment method." at bounding box center [199, 179] width 63 height 5
click at [194, 239] on span "Card Number:" at bounding box center [181, 240] width 25 height 5
click at [194, 241] on span "Card Number:" at bounding box center [181, 240] width 25 height 5
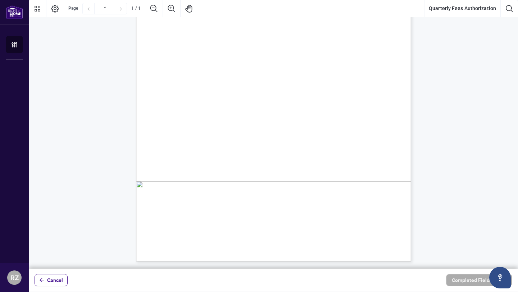
click at [215, 226] on div "Right at Home Realty, Brokerage Quarterly Fees Billing Authorization Quarterly …" at bounding box center [308, 128] width 344 height 446
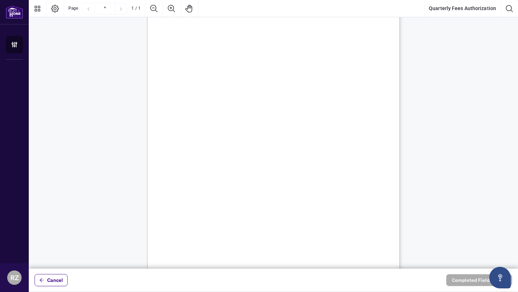
scroll to position [30, 0]
click at [213, 219] on div "Right at Home Realty, Brokerage Quarterly Fees Billing Authorization Quarterly …" at bounding box center [292, 183] width 290 height 376
click at [223, 209] on div "Right at Home Realty, Brokerage Quarterly Fees Billing Authorization Quarterly …" at bounding box center [292, 183] width 290 height 376
click at [226, 198] on div "Right at Home Realty, Brokerage Quarterly Fees Billing Authorization Quarterly …" at bounding box center [292, 183] width 290 height 376
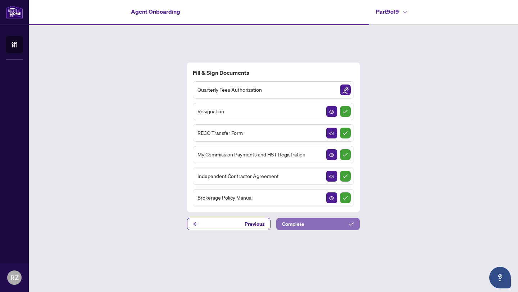
click at [305, 224] on button "Complete" at bounding box center [318, 224] width 84 height 12
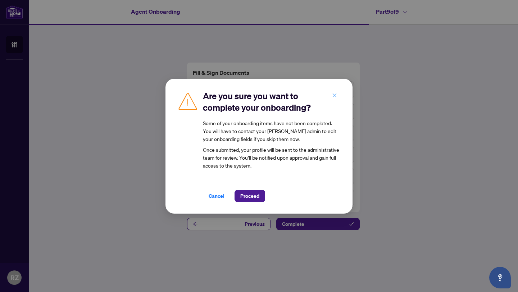
click at [333, 95] on icon "close" at bounding box center [334, 95] width 5 height 5
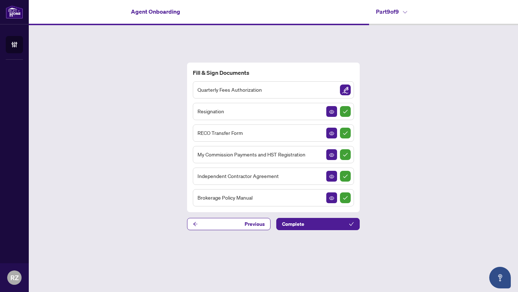
click at [352, 91] on div "Quarterly Fees Authorization" at bounding box center [273, 89] width 161 height 17
click at [347, 89] on img "Sign Document" at bounding box center [345, 90] width 11 height 11
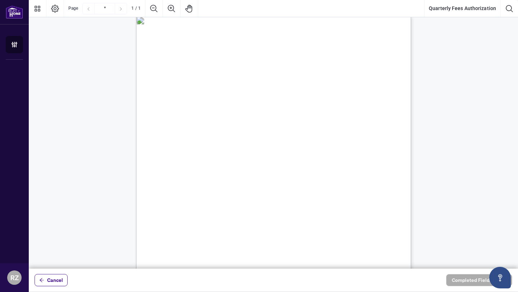
scroll to position [7, 0]
click at [206, 173] on span "Please select your preferred payment method." at bounding box center [199, 172] width 63 height 5
click at [171, 182] on span "☐" at bounding box center [171, 183] width 5 height 9
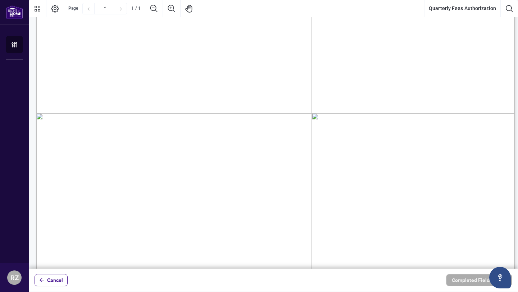
scroll to position [188, 0]
click at [136, 209] on span "Card Number:" at bounding box center [115, 213] width 44 height 9
click at [136, 213] on span "Card Number:" at bounding box center [115, 213] width 44 height 9
click at [170, 119] on span "Pre-Authorized Debit" at bounding box center [138, 114] width 67 height 15
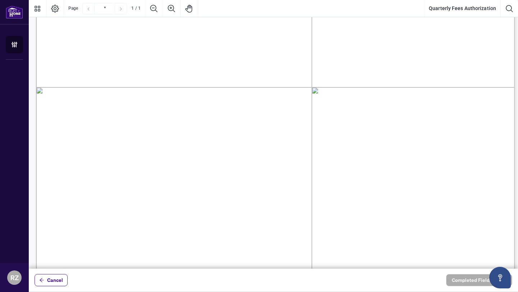
scroll to position [215, 0]
click at [97, 102] on span "☐" at bounding box center [97, 98] width 9 height 15
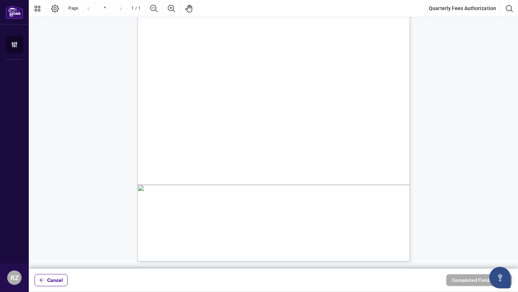
scroll to position [0, 0]
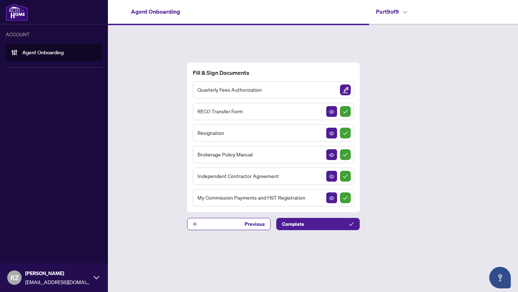
click at [32, 51] on link "Agent Onboarding" at bounding box center [42, 52] width 41 height 6
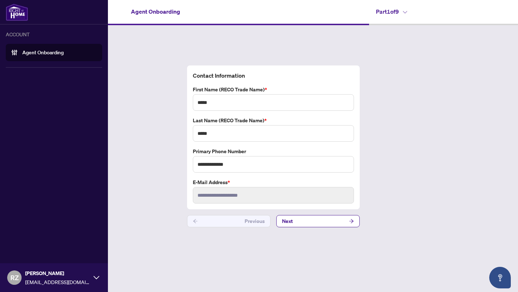
click at [32, 51] on link "Agent Onboarding" at bounding box center [42, 52] width 41 height 6
click at [23, 34] on div "ACCOUNT" at bounding box center [54, 34] width 96 height 8
click at [35, 56] on link "Agent Onboarding" at bounding box center [42, 52] width 41 height 6
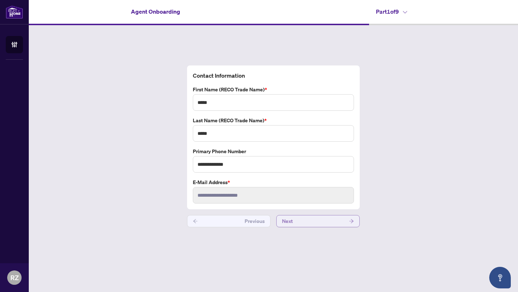
click at [286, 221] on span "Next" at bounding box center [287, 222] width 11 height 12
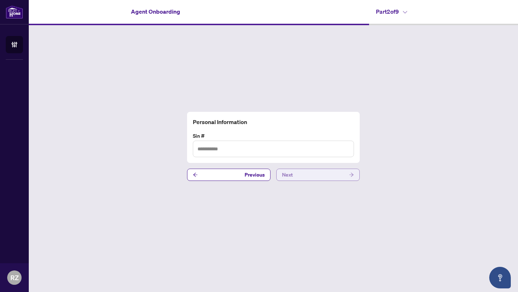
click at [289, 177] on span "Next" at bounding box center [287, 175] width 11 height 12
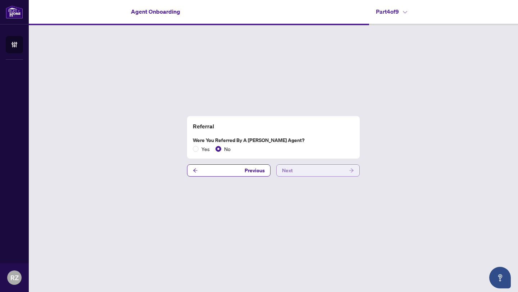
click at [283, 172] on span "Next" at bounding box center [287, 171] width 11 height 12
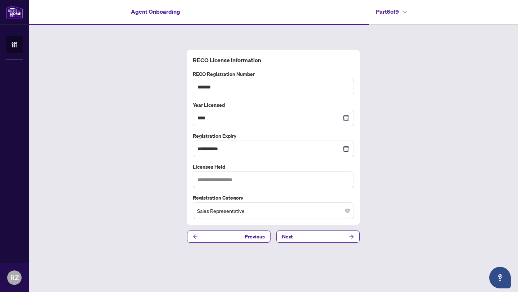
click at [404, 12] on icon at bounding box center [405, 12] width 4 height 3
click at [406, 12] on icon at bounding box center [405, 12] width 4 height 3
click at [166, 14] on h4 "Agent Onboarding" at bounding box center [155, 11] width 49 height 9
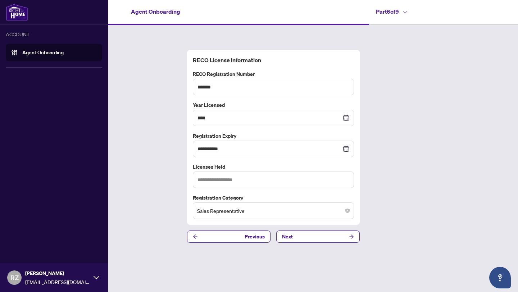
click at [27, 55] on link "Agent Onboarding" at bounding box center [42, 52] width 41 height 6
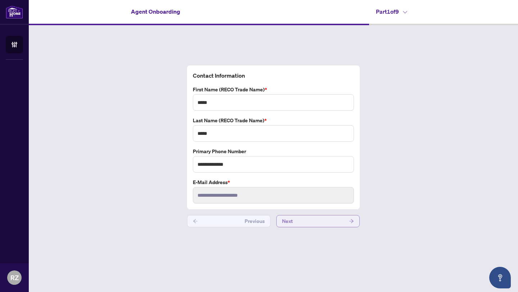
click at [308, 218] on button "Next" at bounding box center [318, 221] width 84 height 12
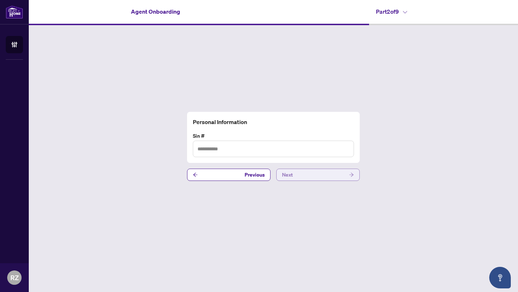
click at [322, 179] on button "Next" at bounding box center [318, 175] width 84 height 12
click at [335, 177] on button "Next" at bounding box center [318, 175] width 84 height 12
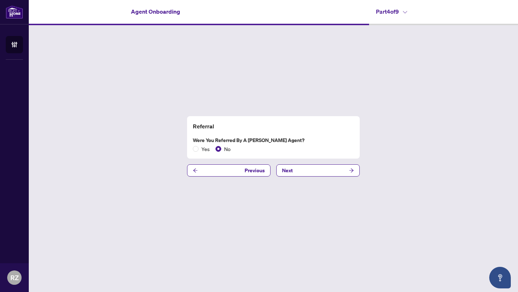
click at [172, 11] on h4 "Agent Onboarding" at bounding box center [155, 11] width 49 height 9
click at [405, 12] on icon at bounding box center [405, 12] width 4 height 3
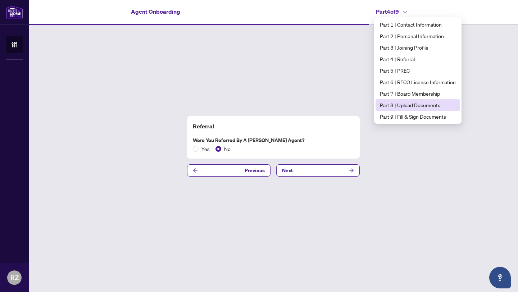
click at [414, 102] on span "Part 8 | Upload Documents" at bounding box center [418, 105] width 76 height 8
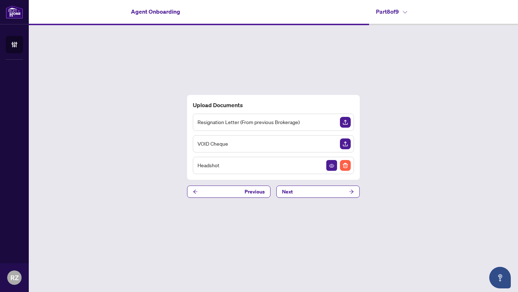
click at [407, 8] on h4 "Part 8 of 9" at bounding box center [391, 11] width 31 height 9
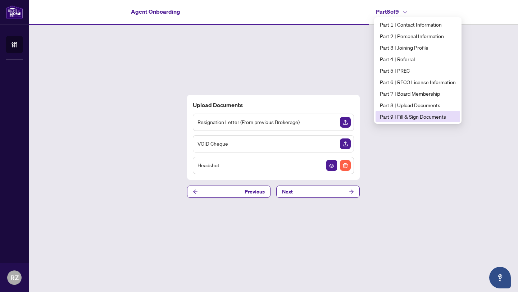
click at [406, 114] on span "Part 9 | Fill & Sign Documents" at bounding box center [418, 117] width 76 height 8
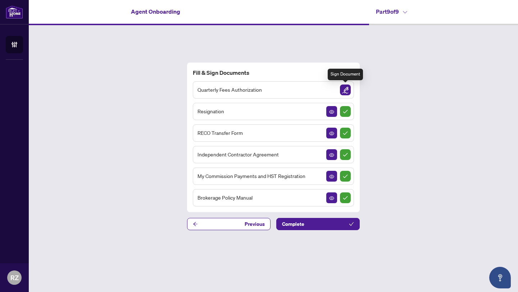
click at [347, 89] on img "Sign Document" at bounding box center [345, 90] width 11 height 11
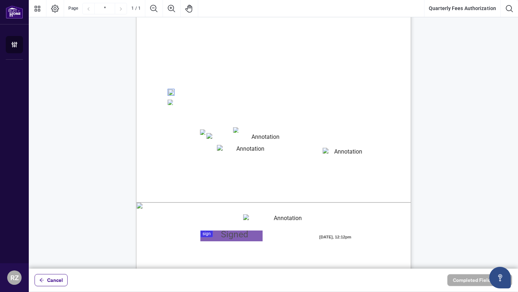
scroll to position [101, 0]
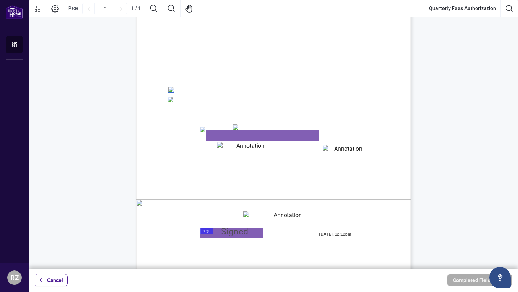
click at [215, 138] on textarea "01K5VNGBJ1C4QH9GWG2V3X762F" at bounding box center [263, 135] width 113 height 11
click at [216, 137] on textarea "01K5VNGBJ1C4QH9GWG2V3X762F" at bounding box center [263, 135] width 113 height 11
click at [218, 139] on textarea "01K5VNGBJ1C4QH9GWG2V3X762F" at bounding box center [263, 135] width 113 height 11
type textarea "**********"
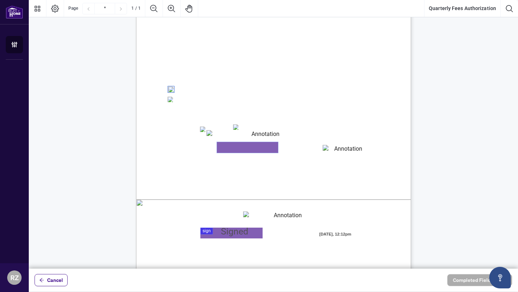
click at [235, 150] on textarea "01K5VNGCYC2HFS0RHQSE9MQTPZ" at bounding box center [247, 147] width 61 height 11
type textarea "****"
click at [330, 149] on textarea "01K5VNGF6WQ6A5P9MDSDJ1NB20" at bounding box center [345, 150] width 45 height 11
type textarea "***"
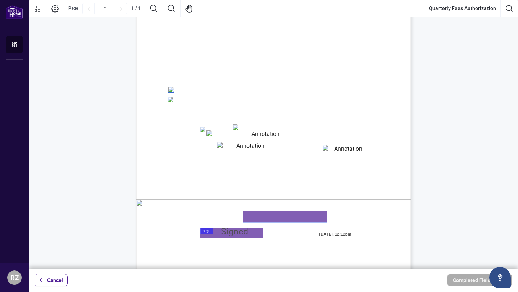
click at [266, 215] on textarea "01K5VNG73N0SNNKZX8G4REV4VS" at bounding box center [285, 217] width 84 height 11
type textarea "**********"
click at [217, 234] on div at bounding box center [273, 134] width 489 height 269
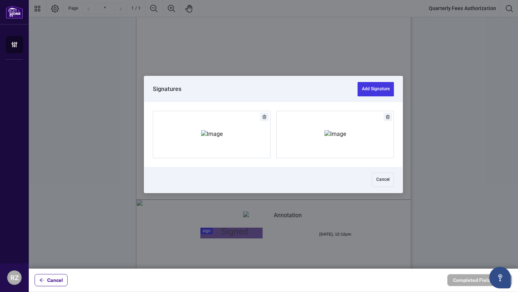
click at [223, 138] on img "Add Signature" at bounding box center [212, 134] width 22 height 8
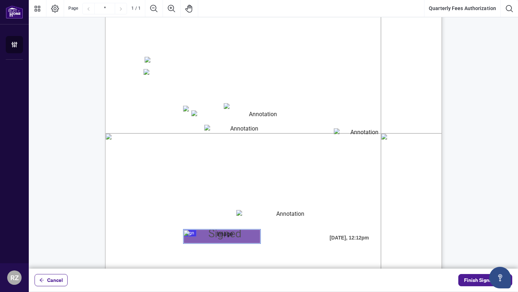
scroll to position [199, 0]
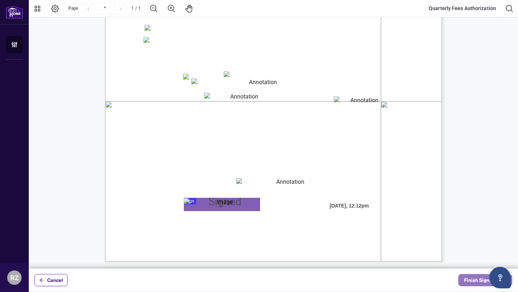
click at [464, 280] on button "Finish Signing" at bounding box center [486, 280] width 54 height 12
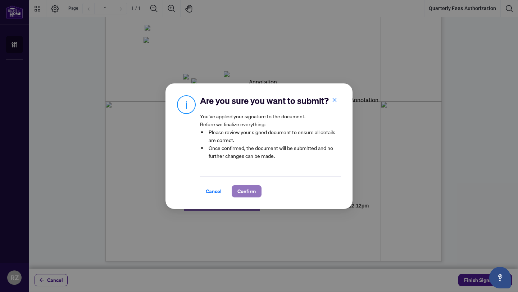
click at [252, 191] on span "Confirm" at bounding box center [247, 192] width 18 height 12
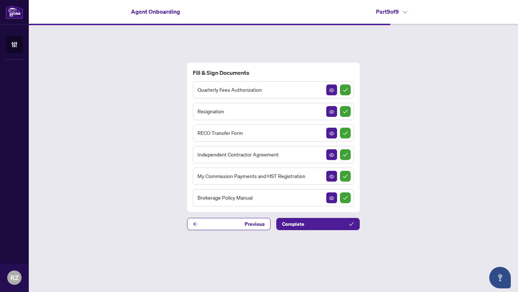
click at [407, 13] on icon at bounding box center [405, 12] width 4 height 3
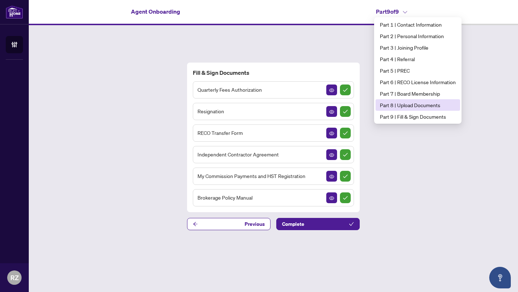
click at [407, 101] on span "Part 8 | Upload Documents" at bounding box center [418, 105] width 76 height 8
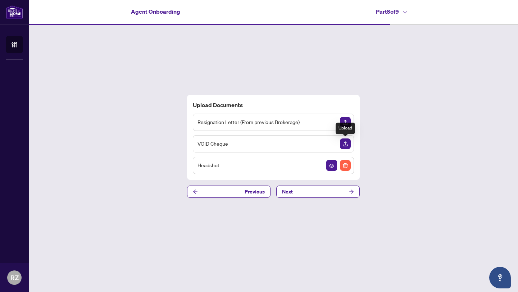
click at [346, 144] on img "Upload Document" at bounding box center [345, 144] width 11 height 11
click at [346, 140] on img "Upload Document" at bounding box center [345, 144] width 11 height 11
click at [346, 122] on img "Upload Document" at bounding box center [345, 122] width 11 height 11
click at [407, 12] on icon at bounding box center [405, 12] width 4 height 3
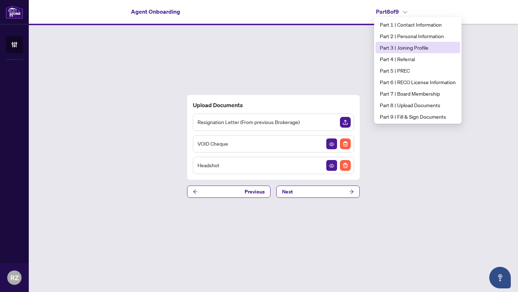
click at [403, 47] on span "Part 3 | Joining Profile" at bounding box center [418, 48] width 76 height 8
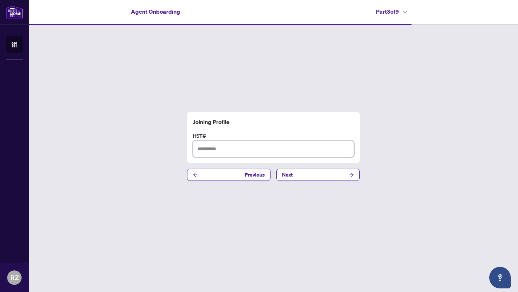
click at [247, 152] on input "text" at bounding box center [273, 149] width 161 height 17
click at [206, 145] on input "text" at bounding box center [273, 149] width 161 height 17
type input "**********"
click at [281, 175] on button "Next" at bounding box center [318, 175] width 84 height 12
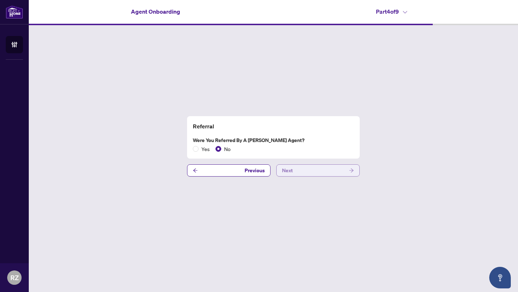
click at [306, 170] on button "Next" at bounding box center [318, 170] width 84 height 12
click at [405, 9] on h4 "Part 5 of 9" at bounding box center [391, 11] width 31 height 9
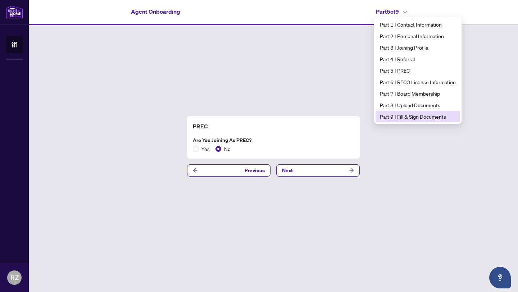
click at [410, 118] on span "Part 9 | Fill & Sign Documents" at bounding box center [418, 117] width 76 height 8
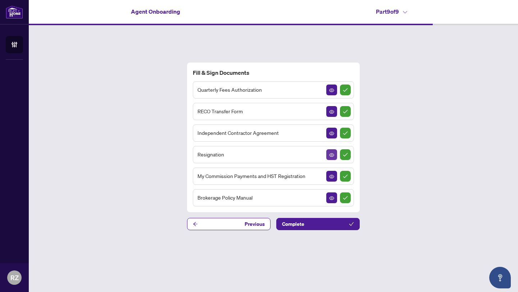
click at [332, 153] on icon "View Document" at bounding box center [331, 155] width 5 height 5
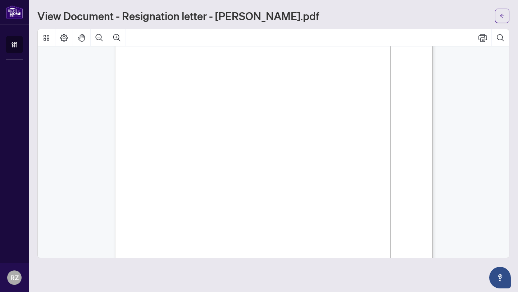
scroll to position [18, 0]
click at [483, 35] on icon "Print" at bounding box center [483, 37] width 9 height 9
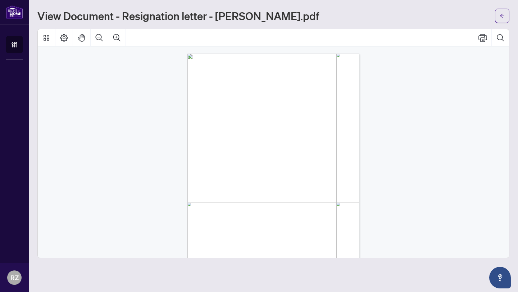
scroll to position [0, 0]
click at [504, 17] on icon "arrow-left" at bounding box center [502, 15] width 5 height 5
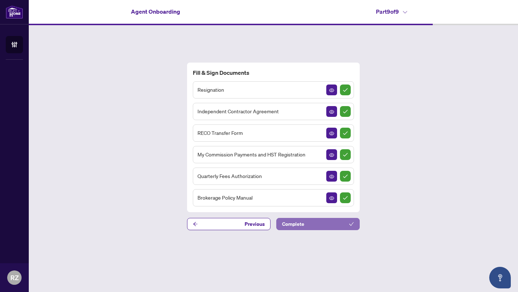
click at [290, 223] on span "Complete" at bounding box center [293, 224] width 22 height 12
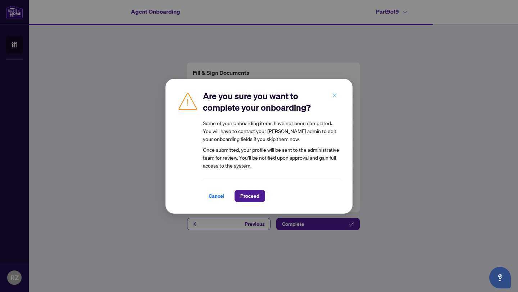
click at [334, 94] on icon "close" at bounding box center [335, 96] width 4 height 4
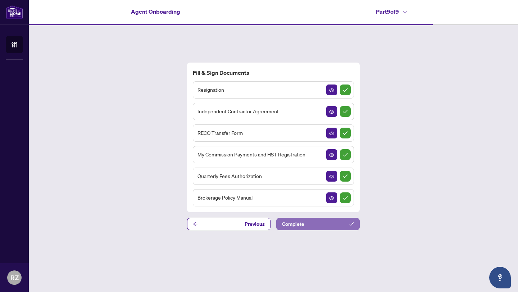
click at [289, 224] on span "Complete" at bounding box center [293, 224] width 22 height 12
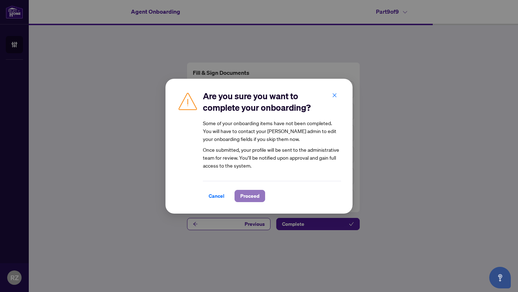
click at [261, 195] on button "Proceed" at bounding box center [250, 196] width 31 height 12
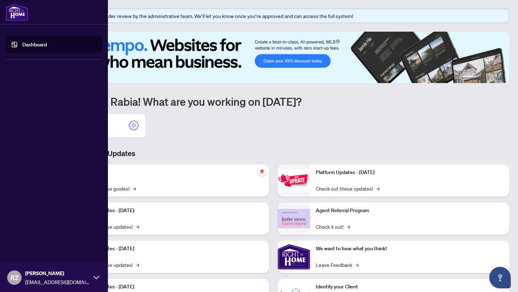
click at [18, 6] on img at bounding box center [17, 12] width 22 height 17
click at [26, 41] on link "Dashboard" at bounding box center [34, 44] width 24 height 6
click at [27, 42] on link "Dashboard" at bounding box center [34, 44] width 24 height 6
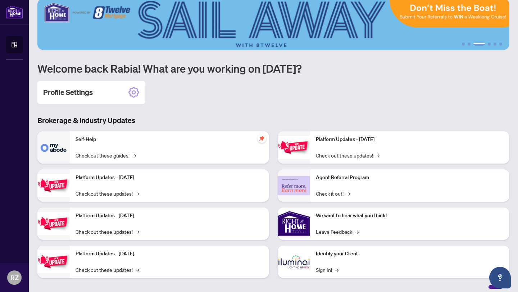
scroll to position [39, 0]
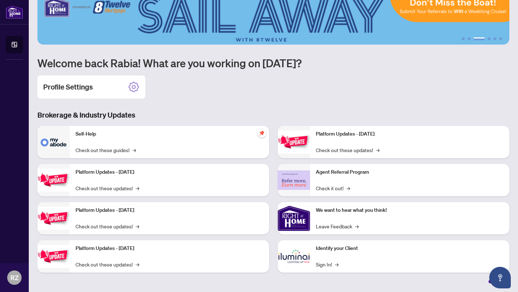
click at [87, 136] on p "Self-Help" at bounding box center [170, 134] width 188 height 8
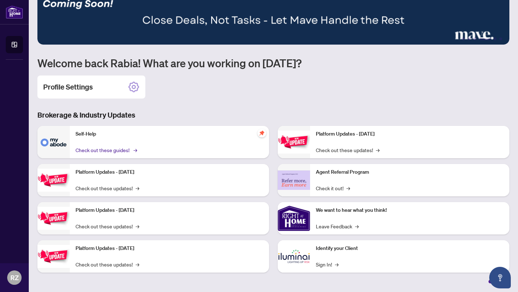
click at [104, 150] on link "Check out these guides! →" at bounding box center [106, 150] width 60 height 8
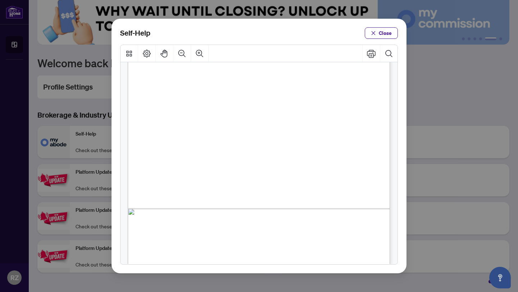
scroll to position [500, 0]
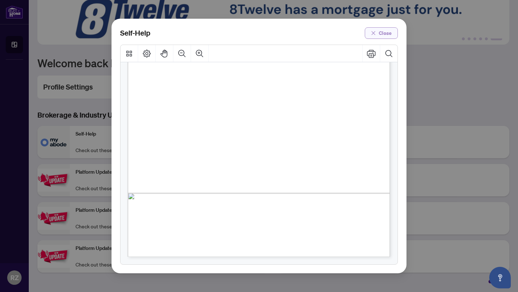
click at [377, 33] on button "Close" at bounding box center [381, 33] width 33 height 12
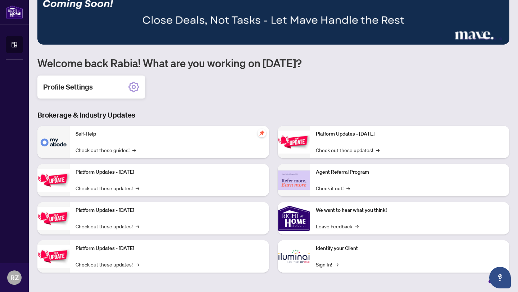
click at [134, 85] on icon at bounding box center [134, 87] width 4 height 4
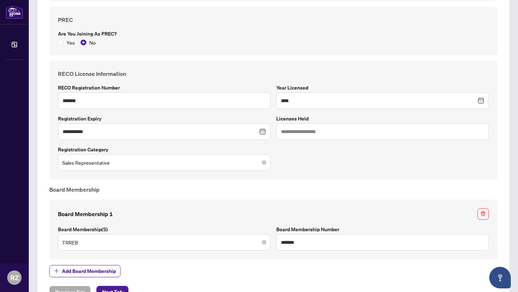
scroll to position [392, 0]
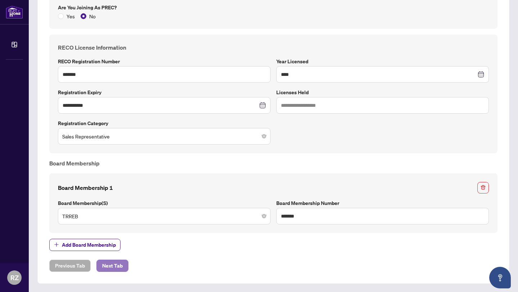
click at [116, 267] on span "Next Tab" at bounding box center [112, 266] width 21 height 12
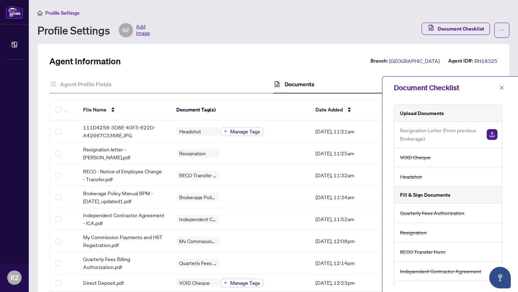
click at [130, 28] on span "RZ" at bounding box center [126, 30] width 14 height 14
click at [139, 31] on span "Add Image" at bounding box center [143, 30] width 14 height 14
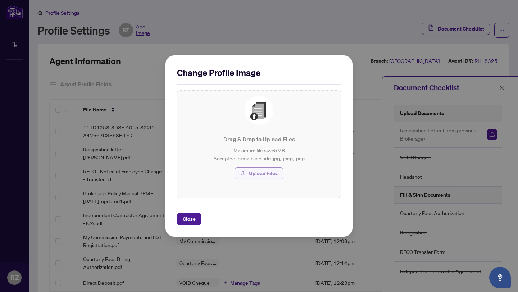
click at [243, 170] on span "button" at bounding box center [243, 174] width 6 height 12
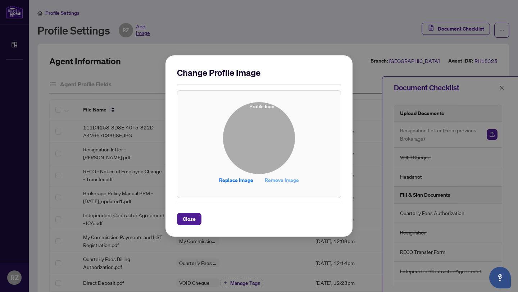
click at [276, 182] on span "Remove Image" at bounding box center [282, 181] width 34 height 12
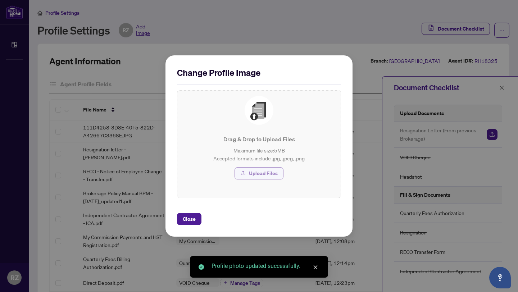
click at [269, 172] on span "Upload Files" at bounding box center [263, 174] width 29 height 12
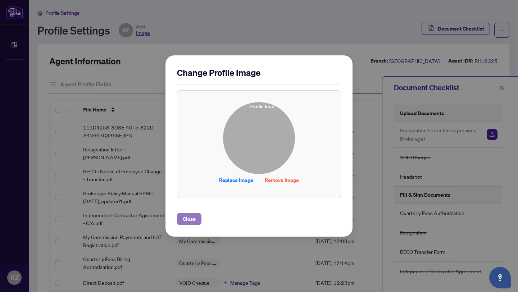
click at [183, 218] on span "Close" at bounding box center [189, 219] width 13 height 12
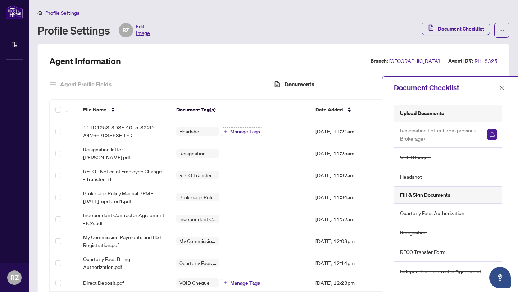
click at [142, 30] on span "Edit Image" at bounding box center [143, 30] width 14 height 14
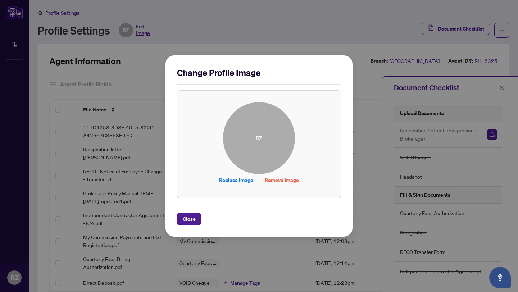
click at [268, 141] on span "RZ" at bounding box center [259, 138] width 72 height 72
click at [239, 181] on span "Replace Image" at bounding box center [236, 181] width 34 height 12
click at [190, 221] on span "Close" at bounding box center [189, 219] width 13 height 12
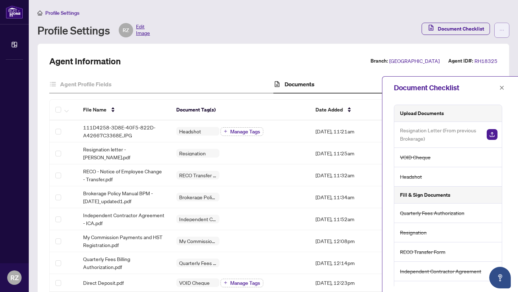
click at [501, 31] on icon "ellipsis" at bounding box center [502, 30] width 5 height 5
click at [505, 87] on button "button" at bounding box center [501, 88] width 9 height 9
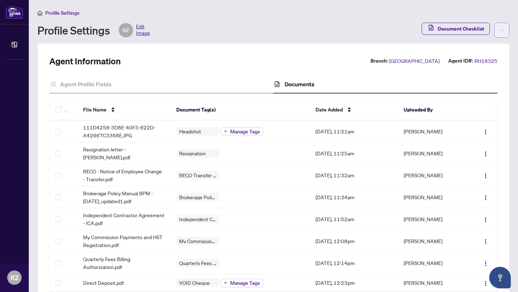
click at [504, 29] on icon "ellipsis" at bounding box center [502, 30] width 5 height 5
click at [495, 57] on span "Document Archive" at bounding box center [479, 58] width 49 height 8
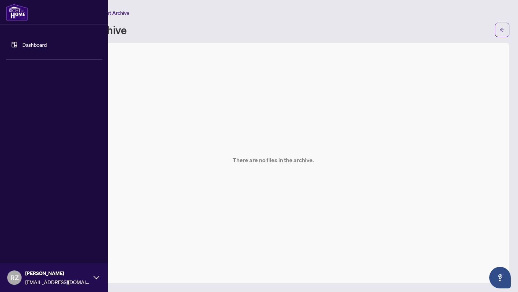
click at [24, 42] on link "Dashboard" at bounding box center [34, 44] width 24 height 6
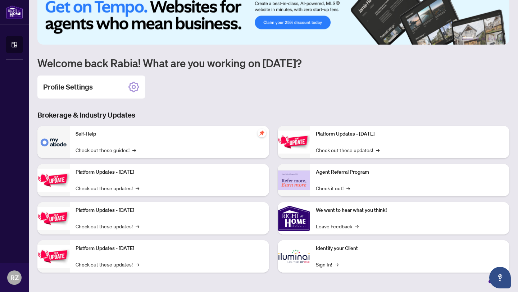
scroll to position [38, 0]
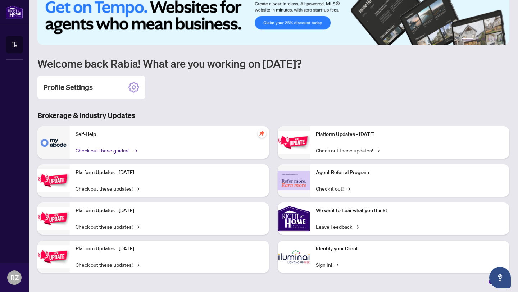
click at [124, 150] on link "Check out these guides! →" at bounding box center [106, 150] width 60 height 8
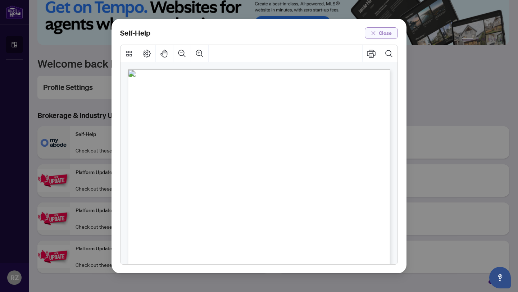
click at [385, 30] on span "Close" at bounding box center [385, 33] width 13 height 12
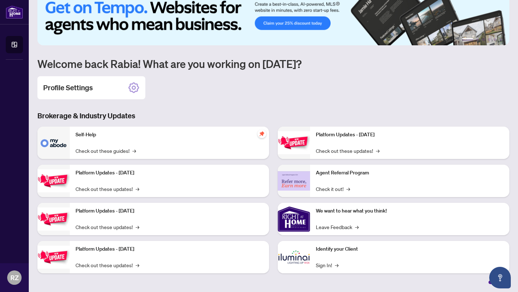
scroll to position [39, 0]
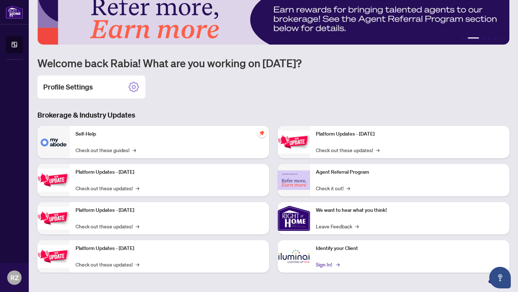
click at [329, 266] on link "Sign In! →" at bounding box center [327, 265] width 23 height 8
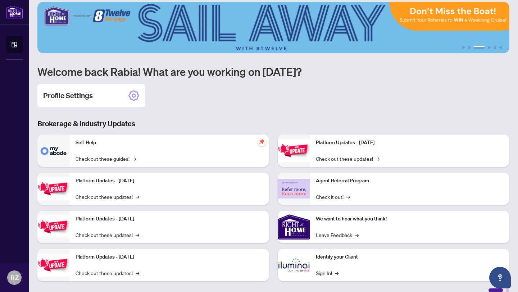
scroll to position [26, 0]
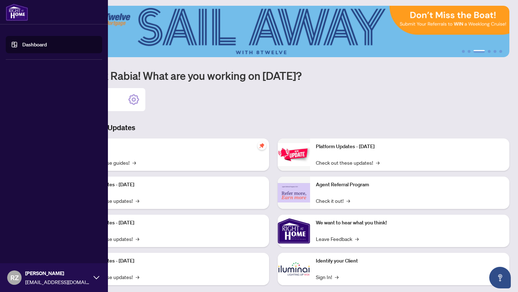
click at [15, 275] on span "RZ" at bounding box center [14, 278] width 8 height 10
click at [34, 220] on h5 "MY ACCOUNT" at bounding box center [57, 219] width 91 height 8
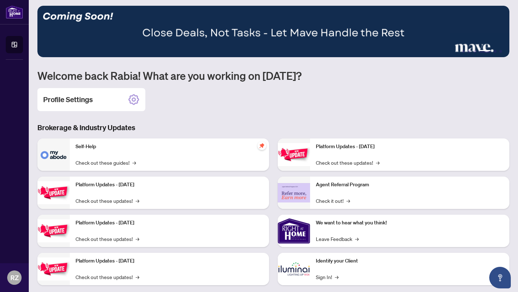
click at [183, 139] on div "Self-Help Check out these guides! →" at bounding box center [169, 155] width 199 height 32
